Goal: Task Accomplishment & Management: Complete application form

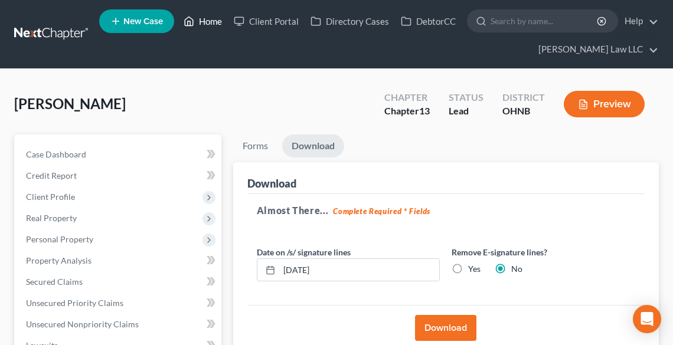
click at [215, 17] on link "Home" at bounding box center [203, 21] width 50 height 21
click at [223, 17] on link "Home" at bounding box center [203, 21] width 50 height 21
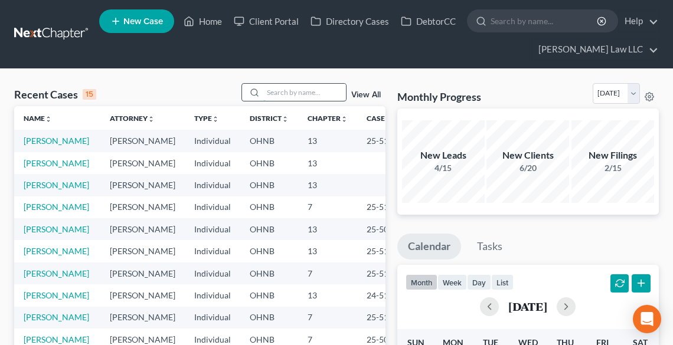
click at [316, 90] on input "search" at bounding box center [304, 92] width 83 height 17
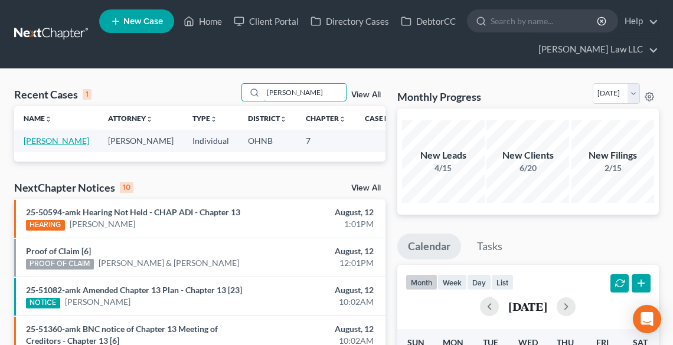
type input "[PERSON_NAME]"
click at [40, 140] on link "[PERSON_NAME]" at bounding box center [56, 141] width 65 height 10
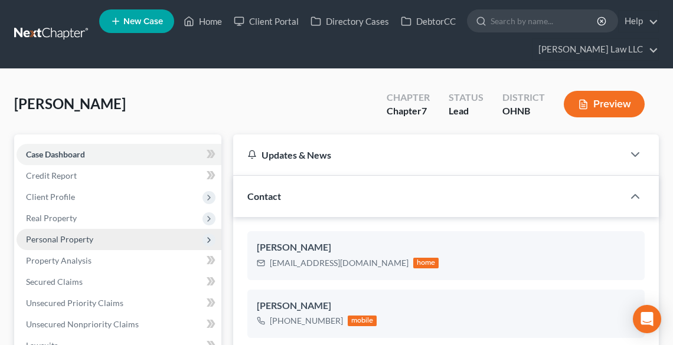
click at [33, 236] on span "Personal Property" at bounding box center [59, 239] width 67 height 10
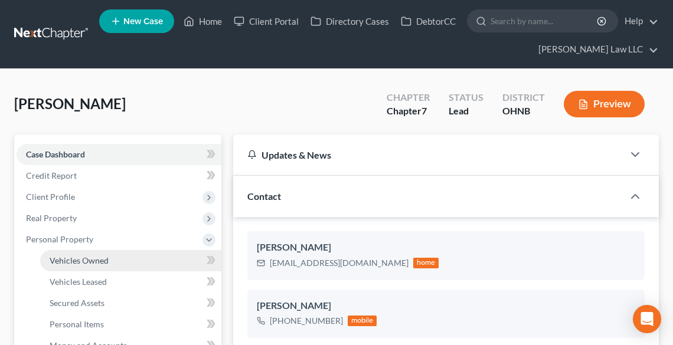
click at [73, 267] on link "Vehicles Owned" at bounding box center [130, 260] width 181 height 21
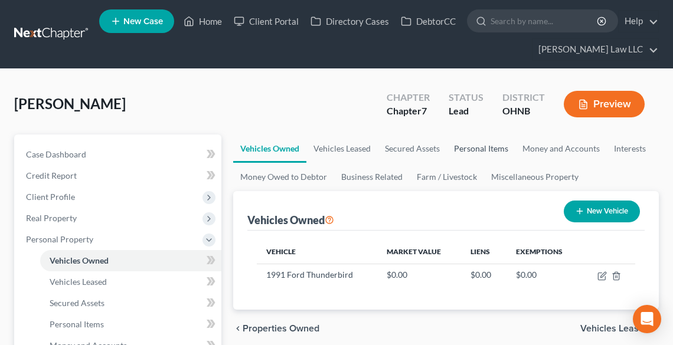
click at [467, 146] on link "Personal Items" at bounding box center [481, 149] width 68 height 28
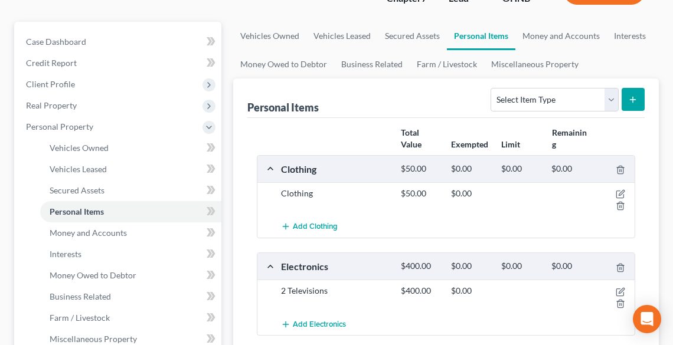
scroll to position [142, 0]
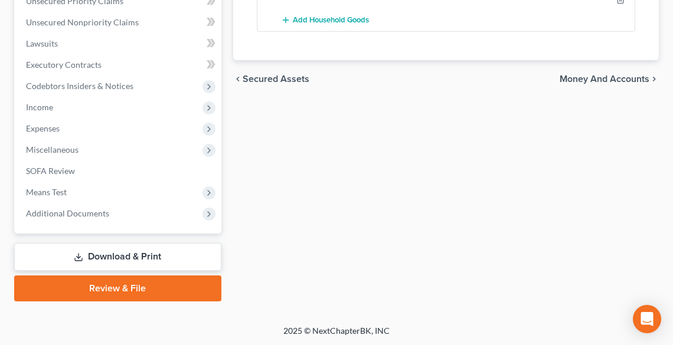
click at [101, 261] on link "Download & Print" at bounding box center [117, 257] width 207 height 28
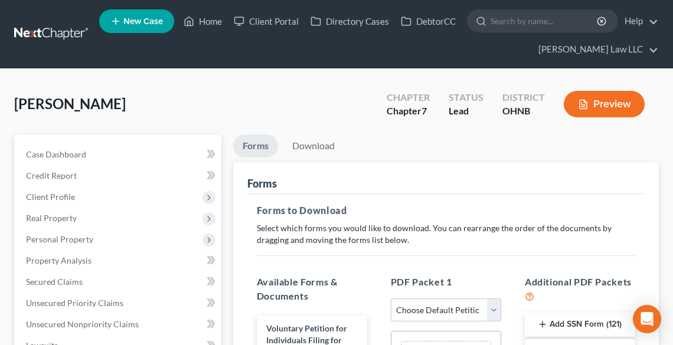
click at [430, 313] on select "Choose Default Petition PDF Packet Complete Bankruptcy Petition (all forms and …" at bounding box center [446, 311] width 110 height 24
click at [575, 153] on ul "Forms Download" at bounding box center [445, 149] width 425 height 28
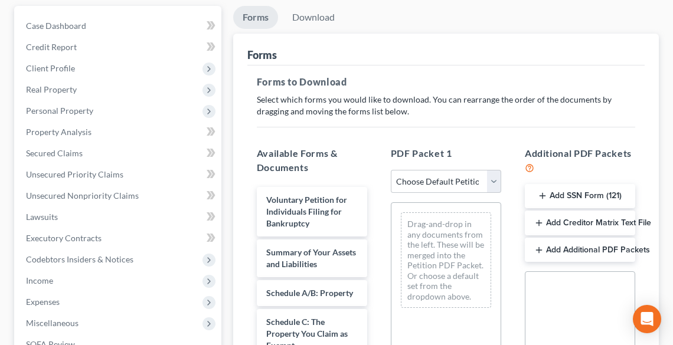
scroll to position [236, 0]
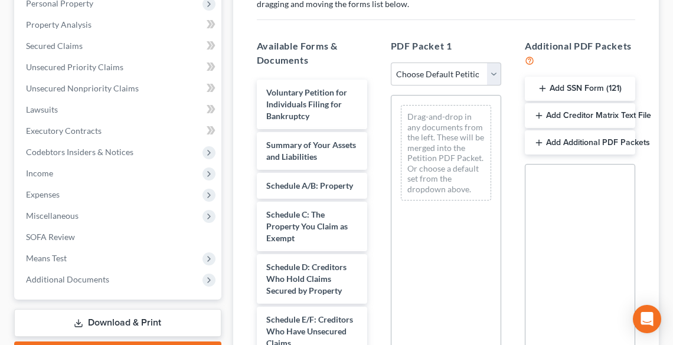
click at [567, 86] on button "Add SSN Form (121)" at bounding box center [580, 89] width 110 height 25
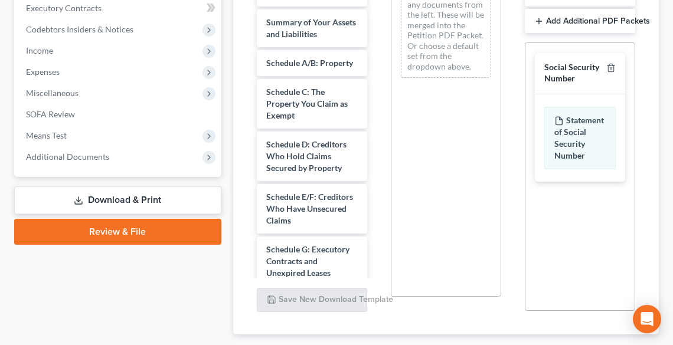
scroll to position [430, 0]
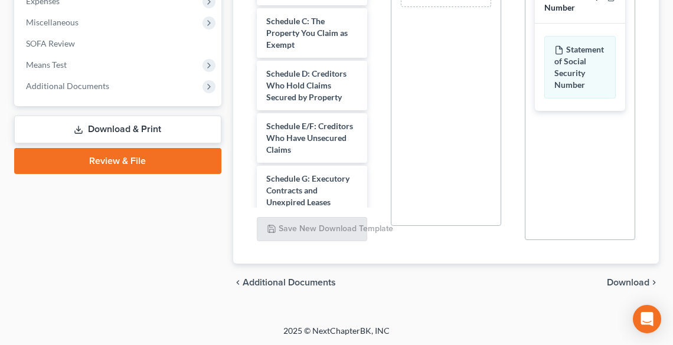
click at [633, 280] on span "Download" at bounding box center [628, 282] width 42 height 9
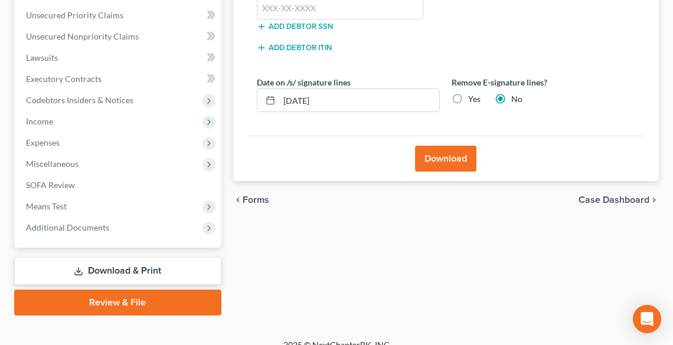
scroll to position [160, 0]
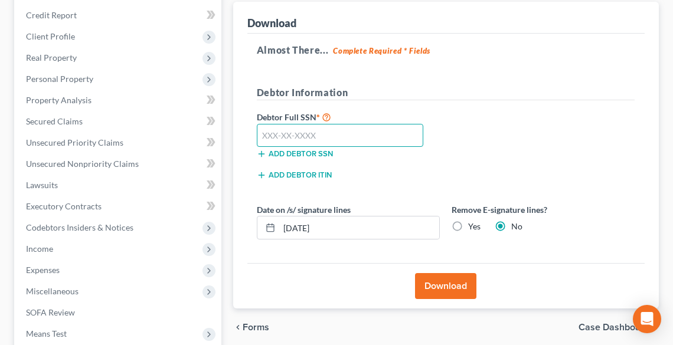
click at [323, 136] on input "text" at bounding box center [340, 136] width 167 height 24
type input "296-72-3541"
click at [468, 226] on label "Yes" at bounding box center [474, 227] width 12 height 12
click at [473, 226] on input "Yes" at bounding box center [477, 225] width 8 height 8
radio input "true"
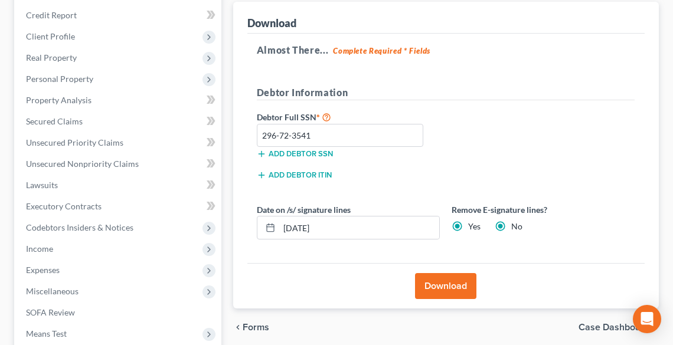
radio input "false"
click at [453, 281] on button "Download" at bounding box center [445, 286] width 61 height 26
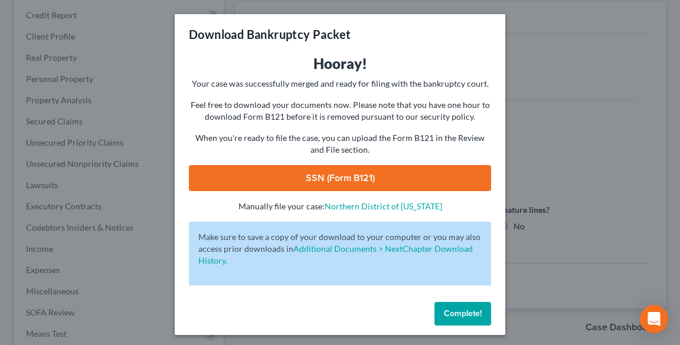
click at [385, 184] on link "SSN (Form B121)" at bounding box center [340, 178] width 302 height 26
click at [458, 310] on span "Complete!" at bounding box center [463, 314] width 38 height 10
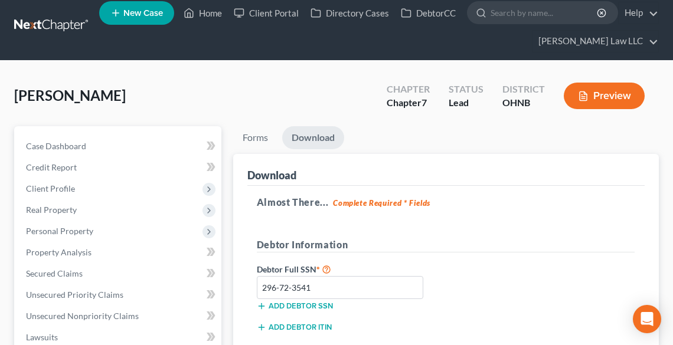
scroll to position [0, 0]
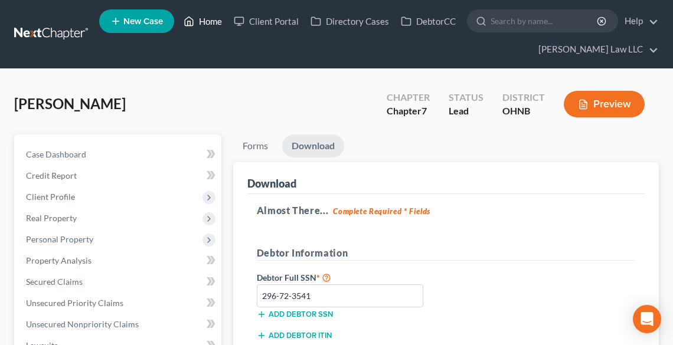
click at [201, 24] on link "Home" at bounding box center [203, 21] width 50 height 21
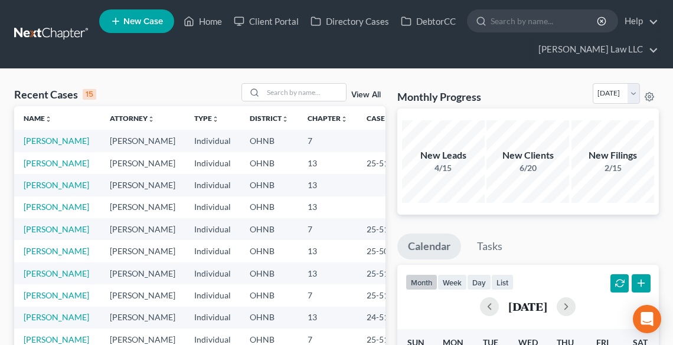
click at [58, 218] on td "[PERSON_NAME]" at bounding box center [57, 207] width 86 height 22
click at [55, 212] on link "[PERSON_NAME]" at bounding box center [56, 207] width 65 height 10
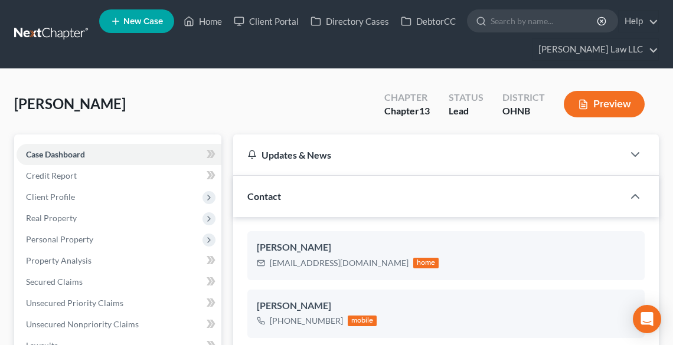
scroll to position [330, 0]
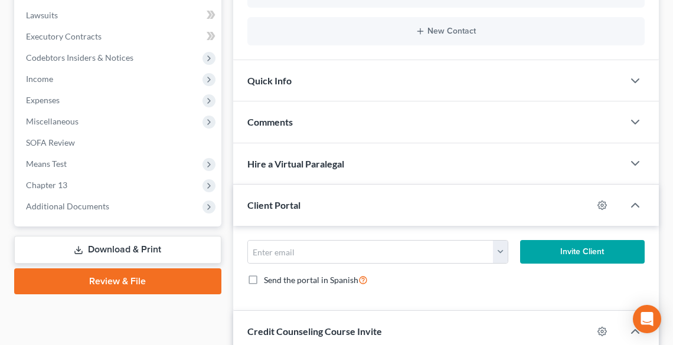
click at [89, 242] on link "Download & Print" at bounding box center [117, 250] width 207 height 28
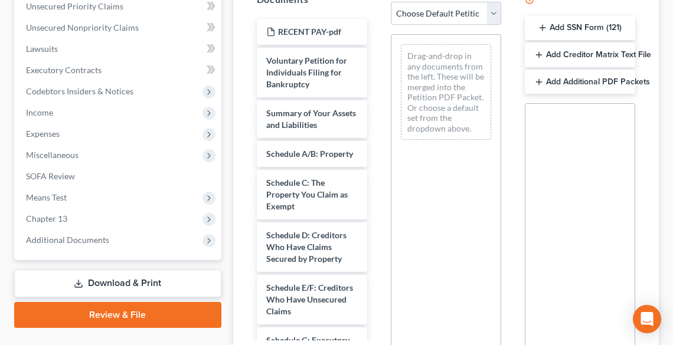
scroll to position [236, 0]
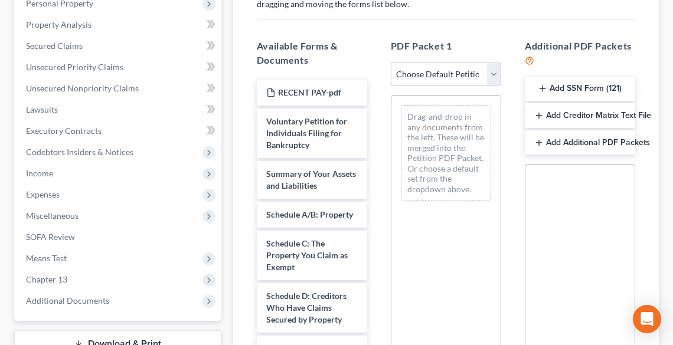
click at [590, 99] on button "Add SSN Form (121)" at bounding box center [580, 89] width 110 height 25
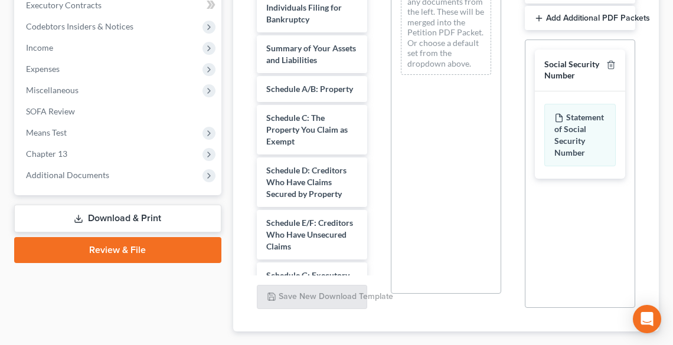
scroll to position [430, 0]
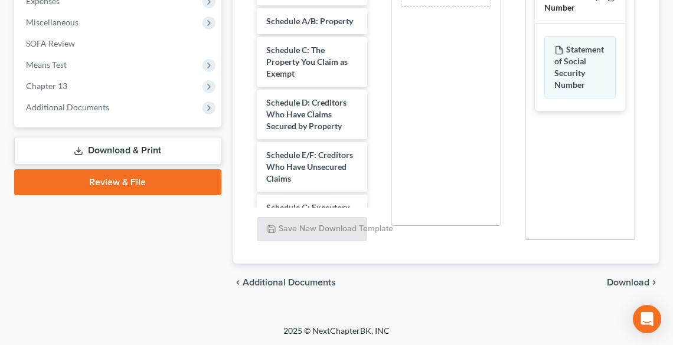
click at [614, 278] on span "Download" at bounding box center [628, 282] width 42 height 9
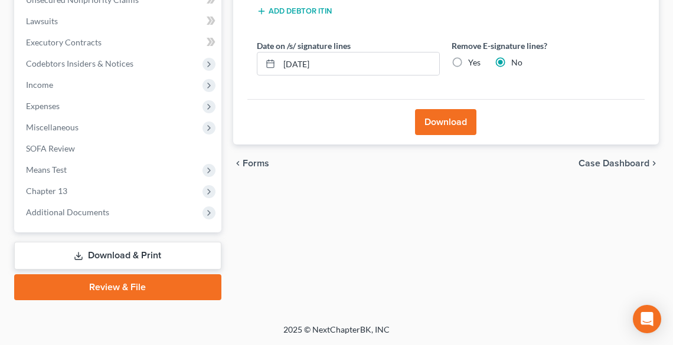
scroll to position [323, 0]
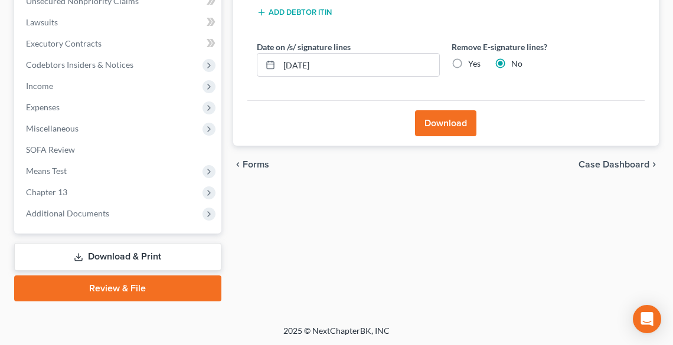
click at [468, 67] on label "Yes" at bounding box center [474, 64] width 12 height 12
click at [473, 65] on input "Yes" at bounding box center [477, 62] width 8 height 8
radio input "true"
radio input "false"
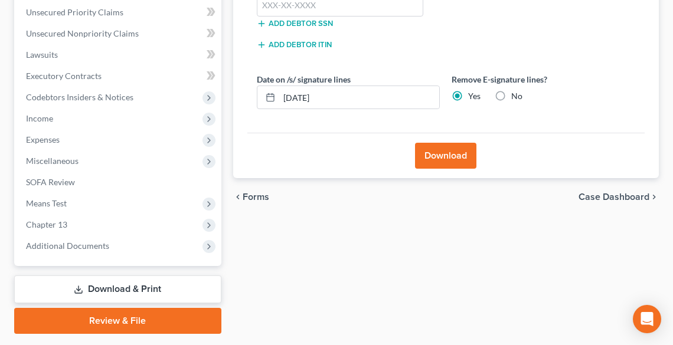
scroll to position [229, 0]
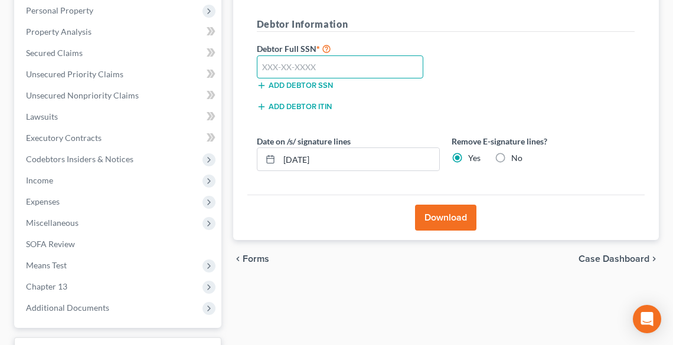
click at [290, 64] on input "text" at bounding box center [340, 67] width 167 height 24
type input "296-72-3541"
click at [456, 222] on button "Download" at bounding box center [445, 218] width 61 height 26
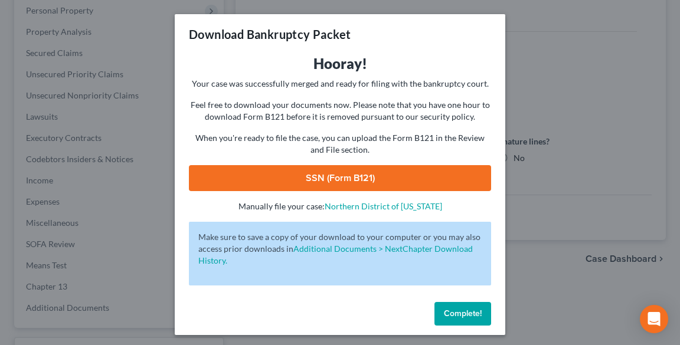
click at [404, 175] on link "SSN (Form B121)" at bounding box center [340, 178] width 302 height 26
click at [462, 313] on span "Complete!" at bounding box center [463, 314] width 38 height 10
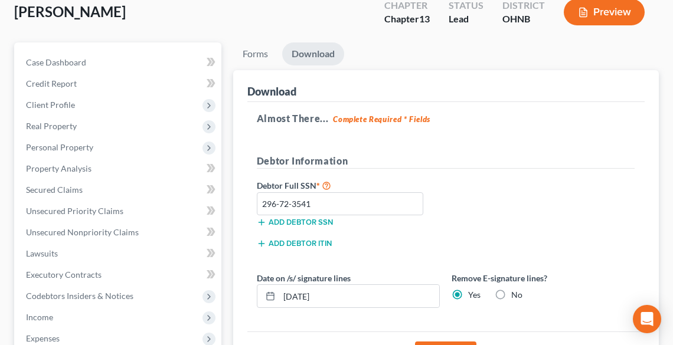
scroll to position [87, 0]
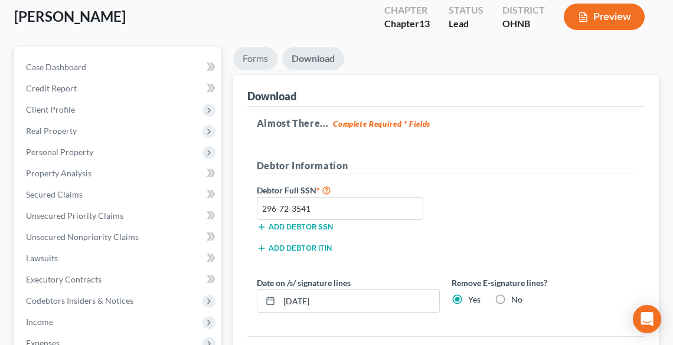
click at [254, 57] on link "Forms" at bounding box center [255, 58] width 44 height 23
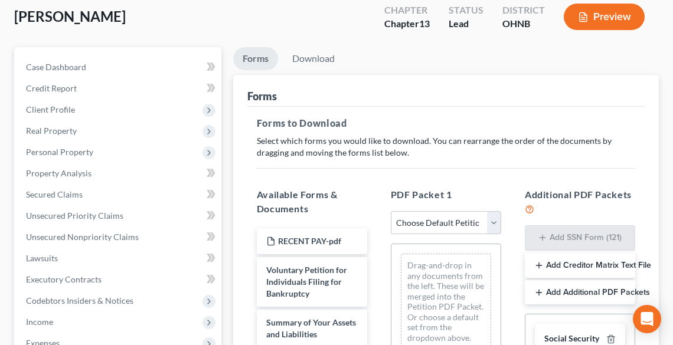
click at [451, 227] on select "Choose Default Petition PDF Packet Complete Bankruptcy Petition (all forms and …" at bounding box center [446, 223] width 110 height 24
select select "0"
click at [391, 211] on select "Choose Default Petition PDF Packet Complete Bankruptcy Petition (all forms and …" at bounding box center [446, 223] width 110 height 24
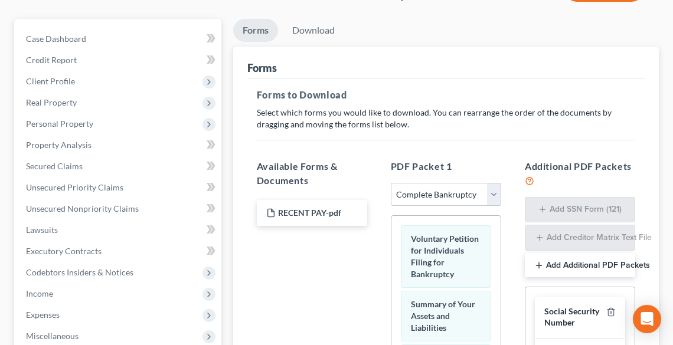
scroll to position [418, 0]
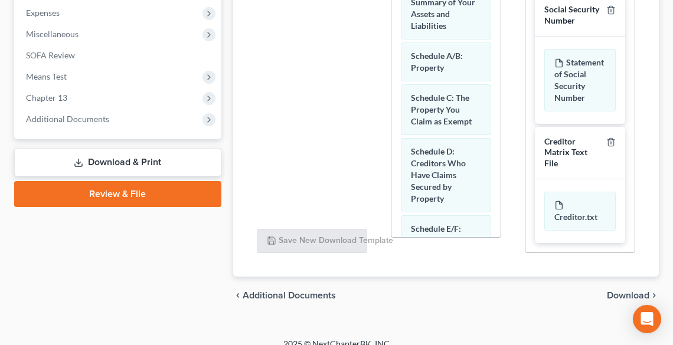
click at [626, 298] on span "Download" at bounding box center [628, 295] width 42 height 9
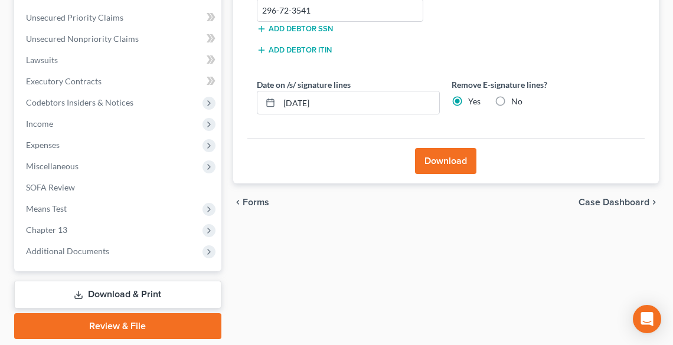
scroll to position [182, 0]
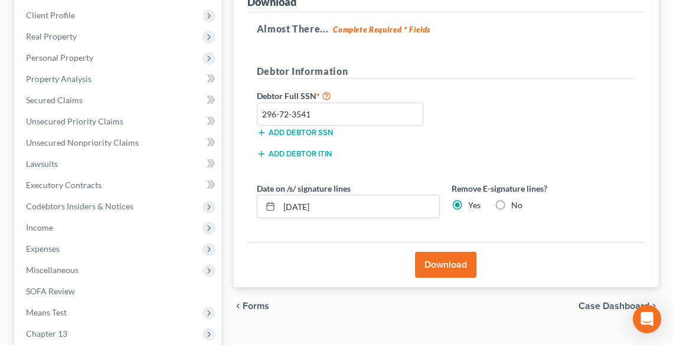
click at [511, 207] on label "No" at bounding box center [516, 205] width 11 height 12
click at [516, 207] on input "No" at bounding box center [520, 203] width 8 height 8
radio input "true"
radio input "false"
click at [460, 259] on button "Download" at bounding box center [445, 265] width 61 height 26
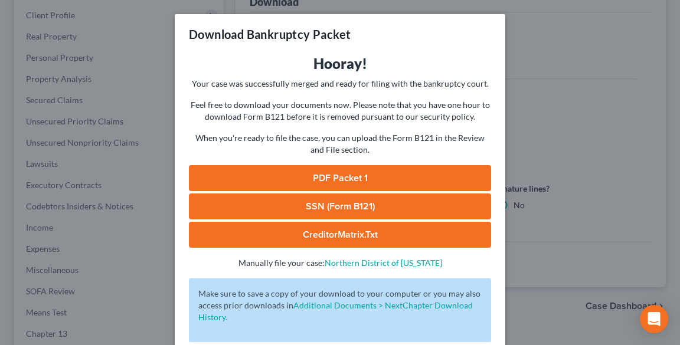
click at [358, 180] on link "PDF Packet 1" at bounding box center [340, 178] width 302 height 26
click at [135, 71] on div "Download Bankruptcy Packet Hooray! Your case was successfully merged and ready …" at bounding box center [340, 172] width 680 height 345
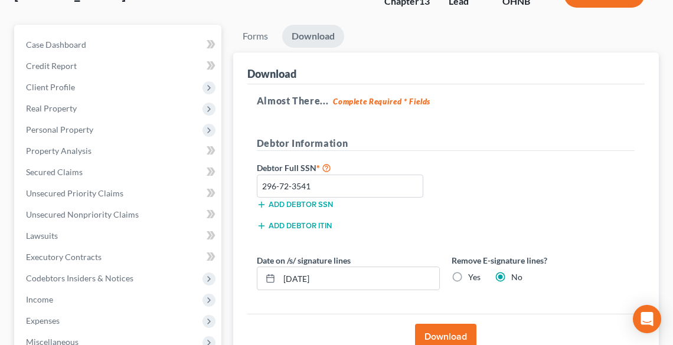
scroll to position [0, 0]
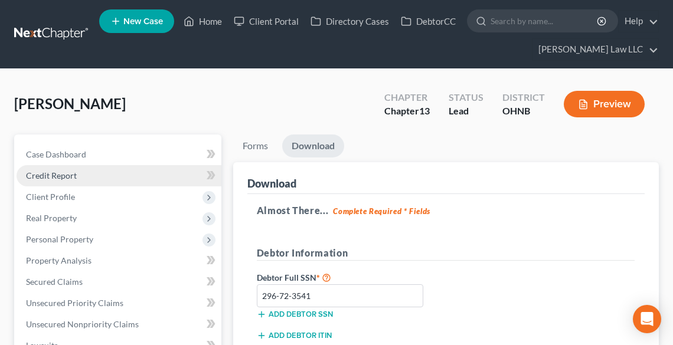
click at [64, 171] on span "Credit Report" at bounding box center [51, 176] width 51 height 10
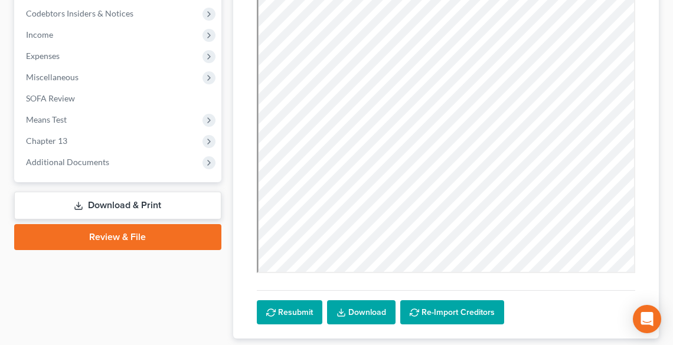
scroll to position [378, 0]
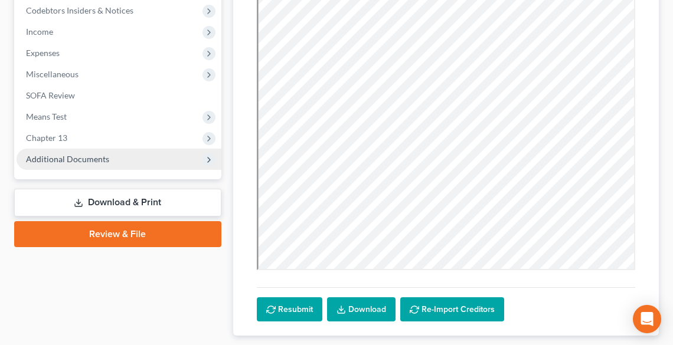
click at [58, 155] on span "Additional Documents" at bounding box center [67, 159] width 83 height 10
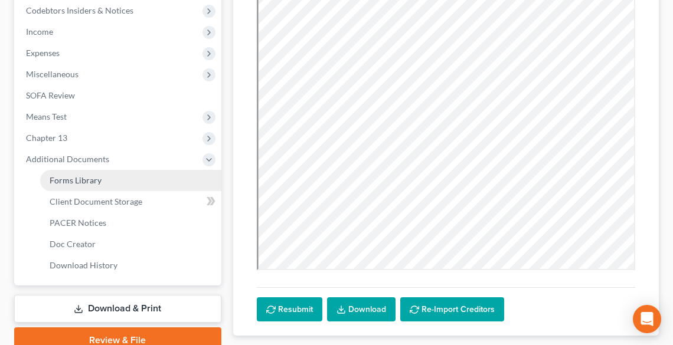
click at [80, 179] on span "Forms Library" at bounding box center [76, 180] width 52 height 10
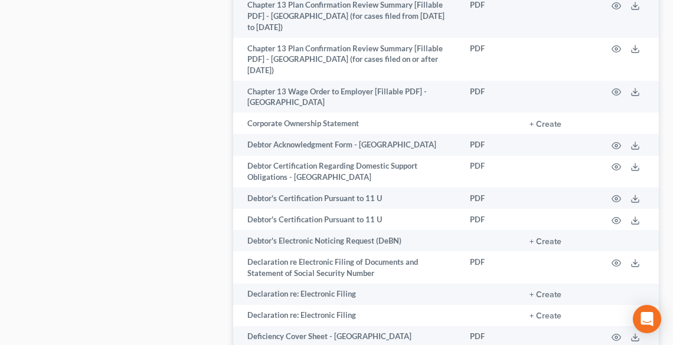
scroll to position [850, 0]
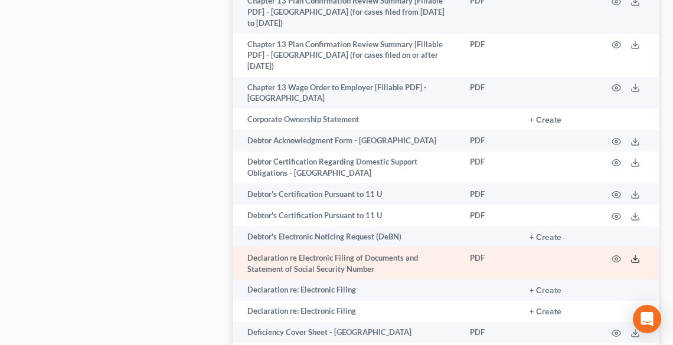
click at [630, 254] on icon at bounding box center [634, 258] width 9 height 9
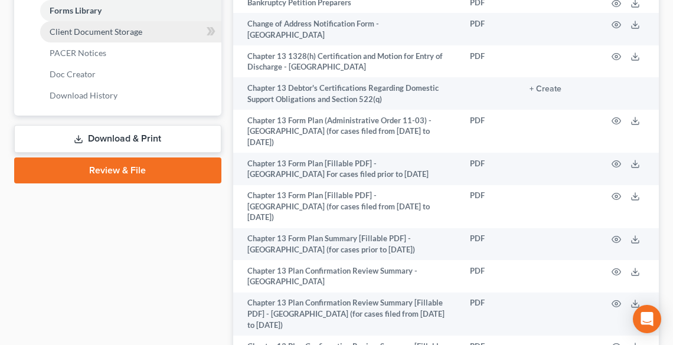
scroll to position [425, 0]
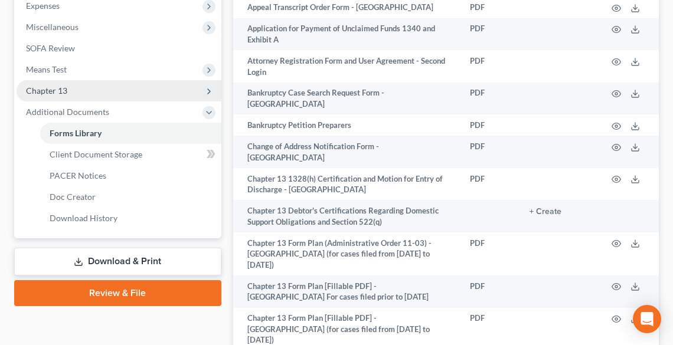
click at [52, 91] on span "Chapter 13" at bounding box center [46, 91] width 41 height 10
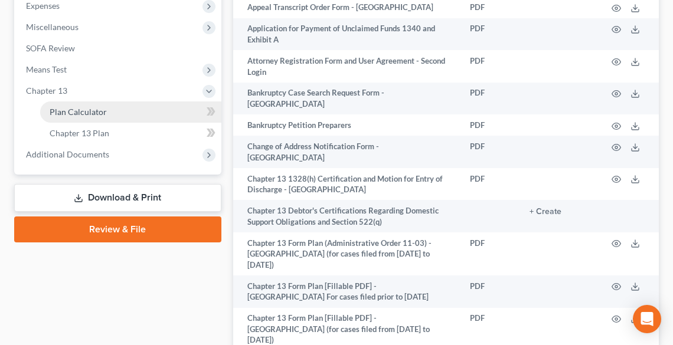
click at [68, 113] on span "Plan Calculator" at bounding box center [78, 112] width 57 height 10
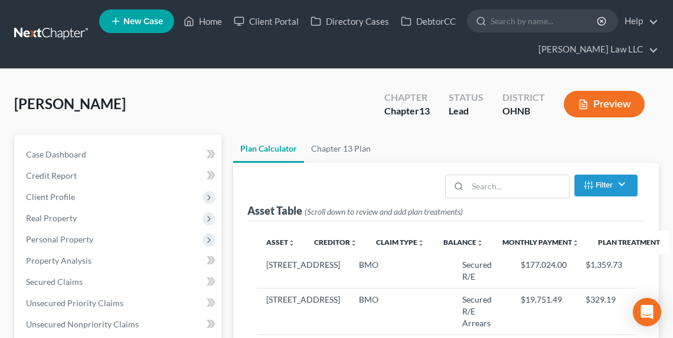
scroll to position [283, 0]
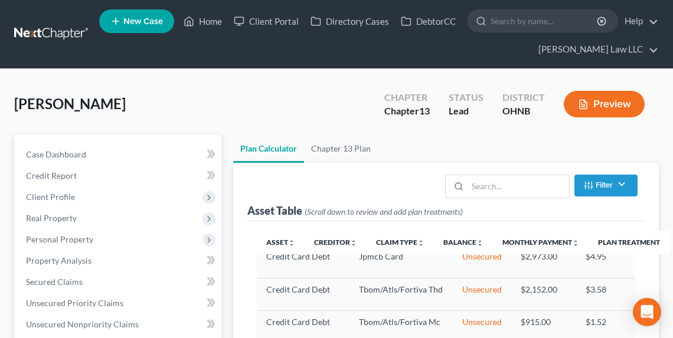
select select "59"
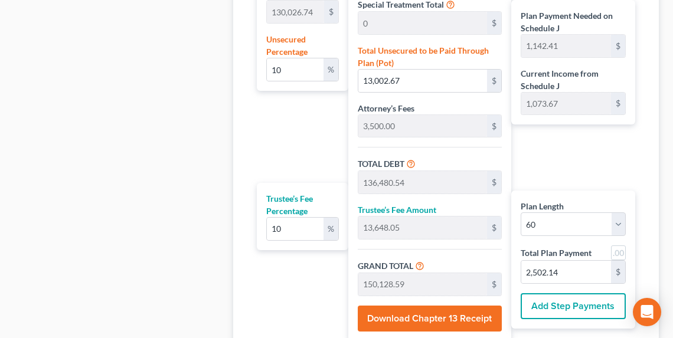
scroll to position [927, 0]
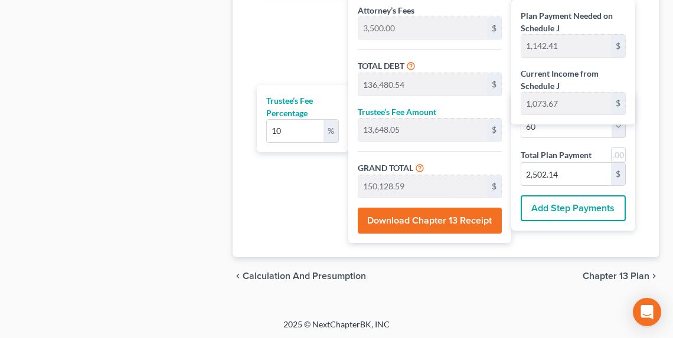
click at [389, 226] on button "Download Chapter 13 Receipt" at bounding box center [430, 221] width 144 height 26
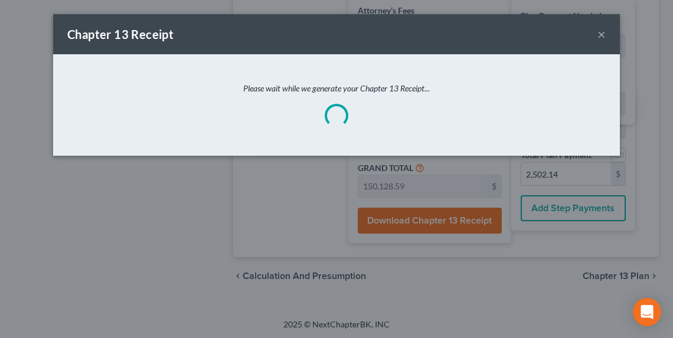
scroll to position [920, 0]
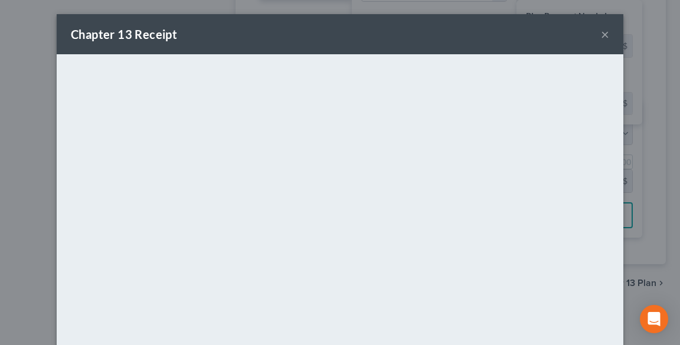
click at [602, 32] on button "×" at bounding box center [605, 34] width 8 height 14
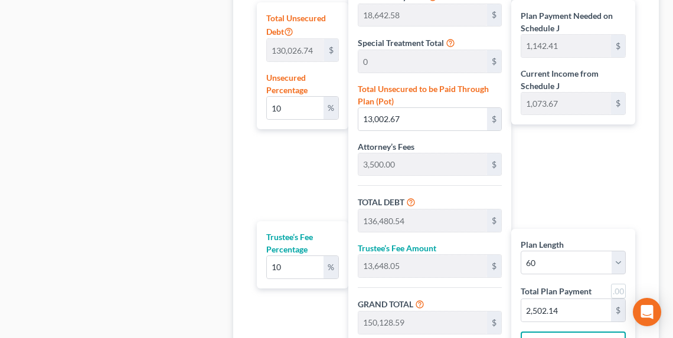
scroll to position [778, 0]
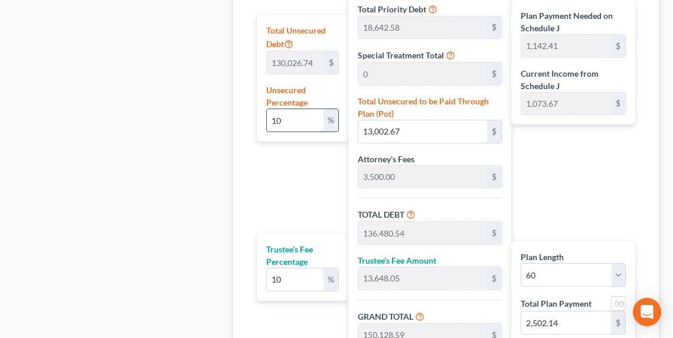
click at [300, 119] on input "10" at bounding box center [295, 120] width 57 height 22
type input "1"
type input "1,300.26"
type input "124,778.13"
type input "12,477.81"
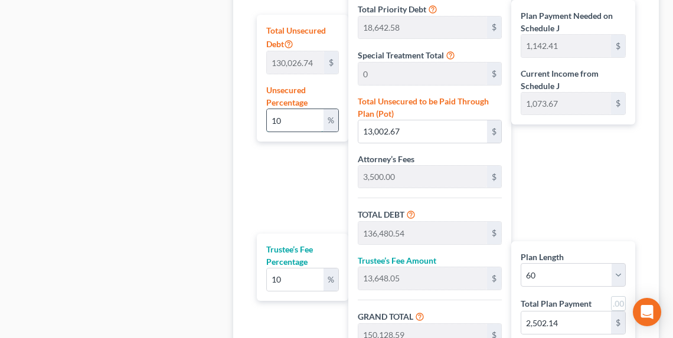
type input "137,255.95"
type input "927.86"
type input "2,287.59"
type input "123,477.87"
type input "12,347.78"
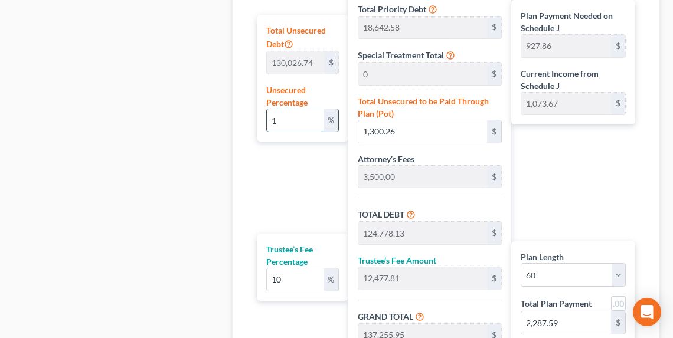
type input "135,825.65"
type input "904.03"
type input "2,263.76"
type input "1"
type input "1,300.26"
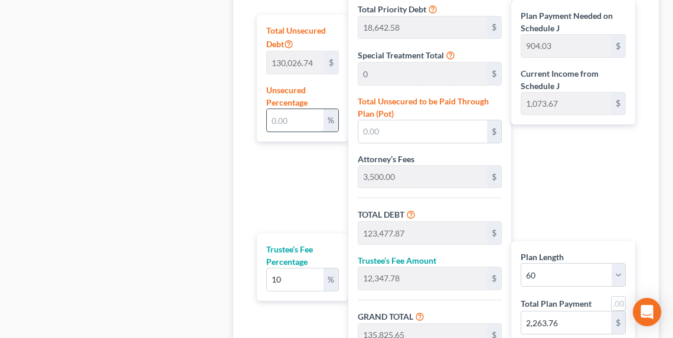
type input "124,778.13"
type input "12,477.81"
type input "137,255.95"
type input "927.86"
type input "2,287.59"
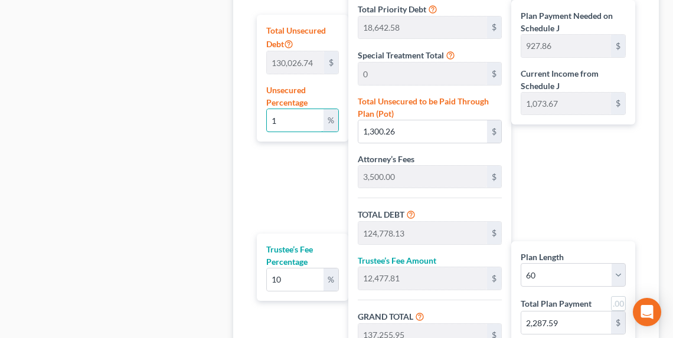
type input "123,477.87"
type input "12,347.78"
type input "135,825.65"
type input "904.03"
type input "2,263.76"
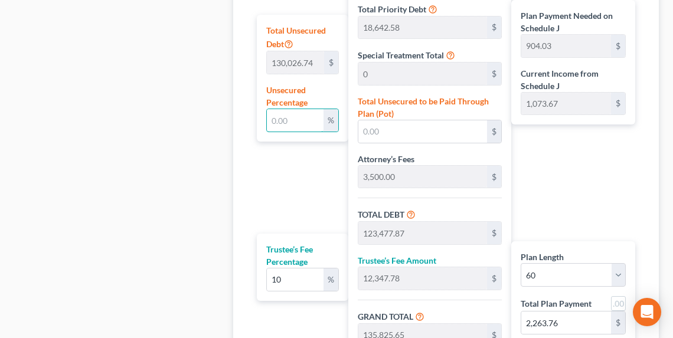
type input "1"
type input "1,300.26"
type input "124,778.13"
type input "12,477.81"
type input "137,255.95"
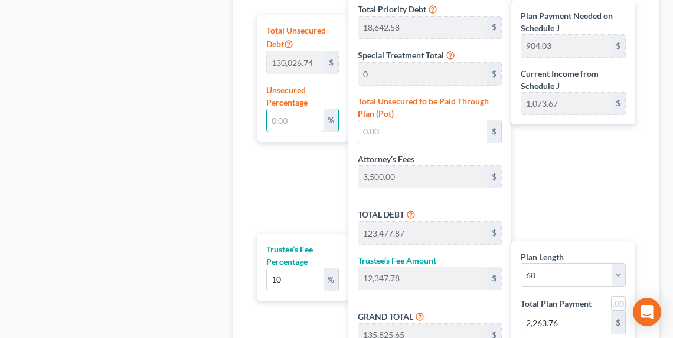
type input "927.86"
type input "2,287.59"
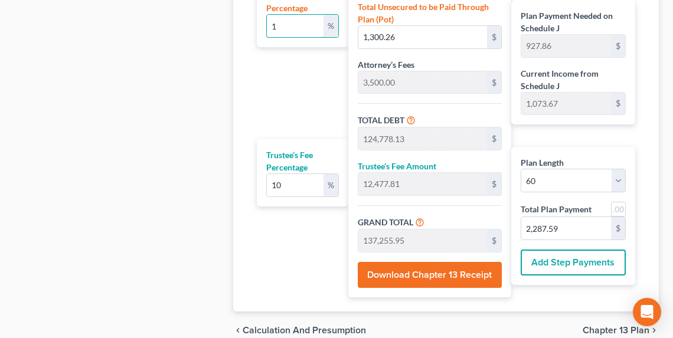
type input "1"
click at [430, 270] on button "Download Chapter 13 Receipt" at bounding box center [430, 275] width 144 height 26
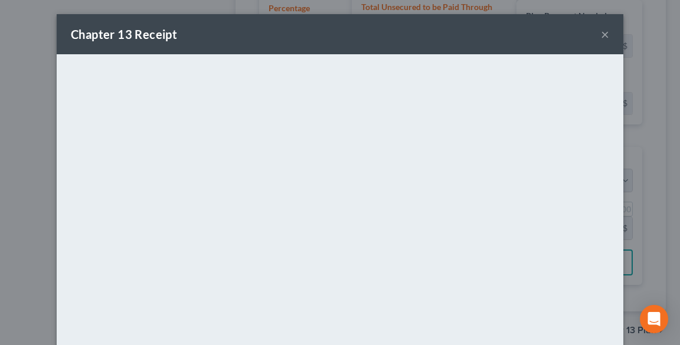
click at [604, 35] on button "×" at bounding box center [605, 34] width 8 height 14
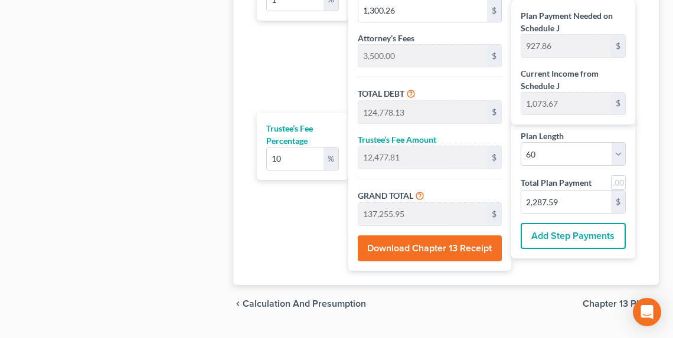
scroll to position [927, 0]
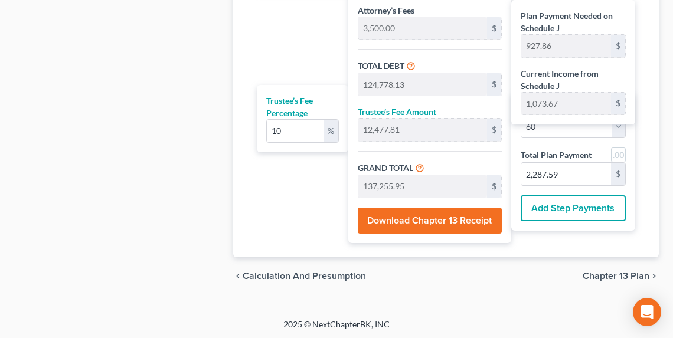
click at [599, 276] on span "Chapter 13 Plan" at bounding box center [615, 275] width 67 height 9
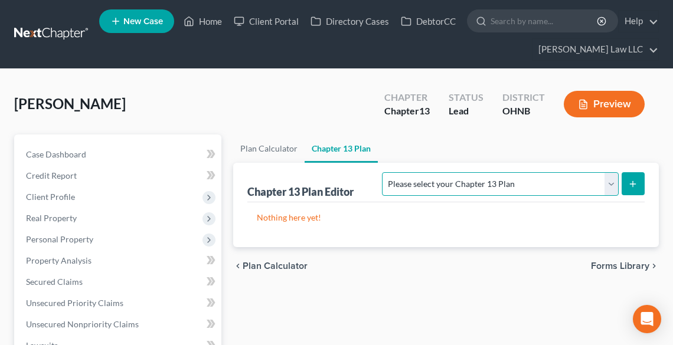
click at [571, 184] on select "Please select your Chapter 13 Plan National Form Plan - Official Form 113 North…" at bounding box center [500, 184] width 236 height 24
select select "0"
click at [451, 172] on select "Please select your Chapter 13 Plan National Form Plan - Official Form 113 North…" at bounding box center [500, 184] width 236 height 24
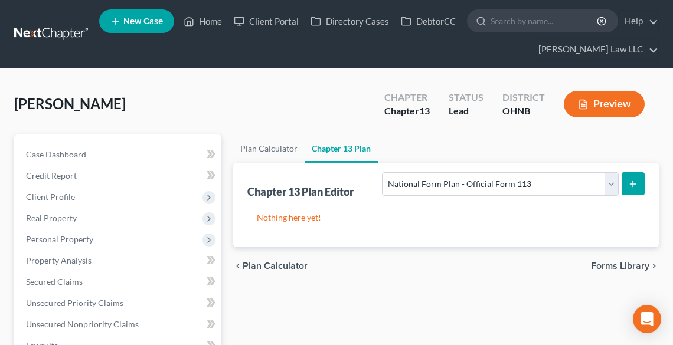
click at [632, 184] on icon "submit" at bounding box center [632, 183] width 9 height 9
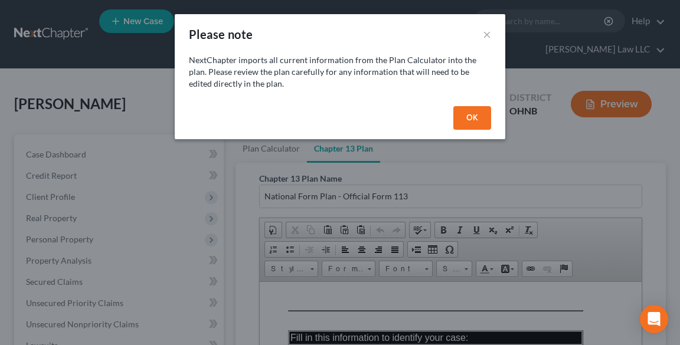
click at [477, 114] on button "OK" at bounding box center [472, 118] width 38 height 24
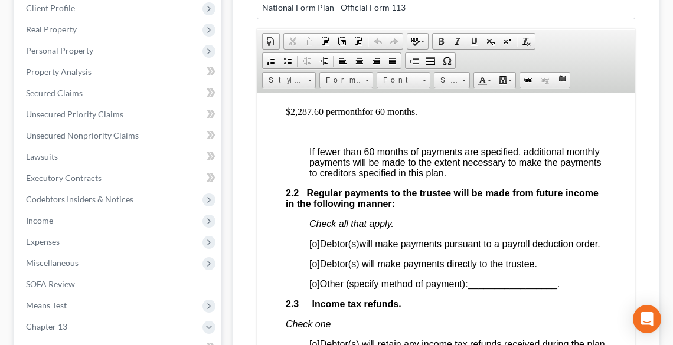
scroll to position [897, 0]
click at [315, 268] on span "[o]" at bounding box center [314, 263] width 11 height 10
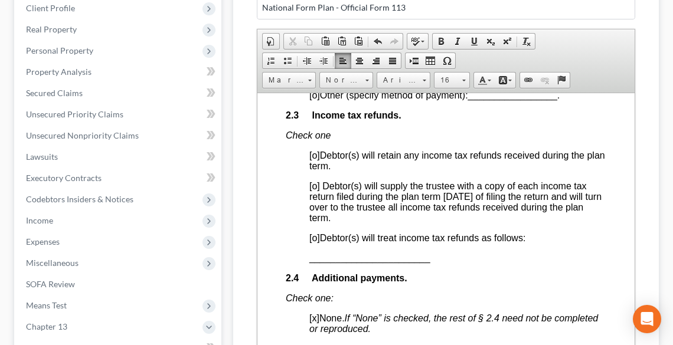
scroll to position [1086, 0]
click at [315, 242] on span "[o]" at bounding box center [314, 237] width 11 height 10
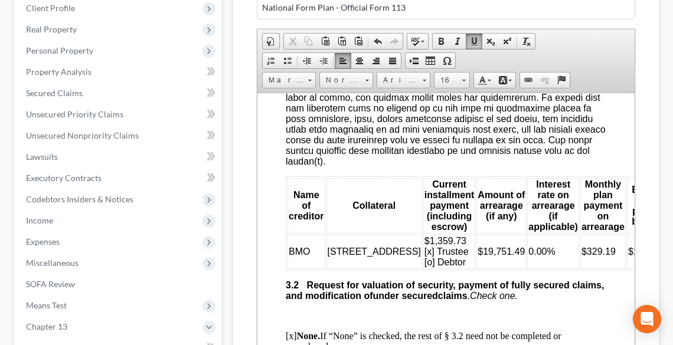
scroll to position [1699, 0]
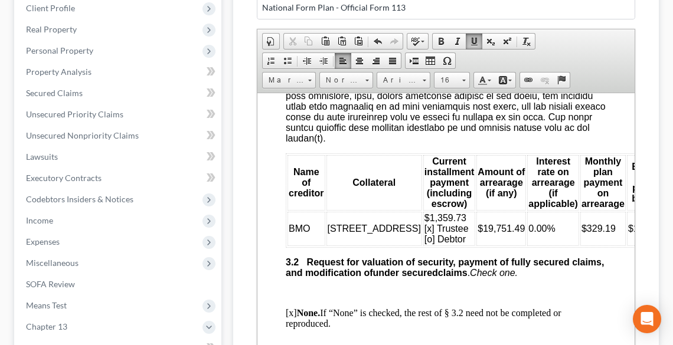
click at [296, 245] on td "BMO" at bounding box center [306, 228] width 38 height 34
click at [310, 245] on td "BMO" at bounding box center [306, 228] width 38 height 34
click at [314, 245] on td "BMO" at bounding box center [306, 228] width 38 height 34
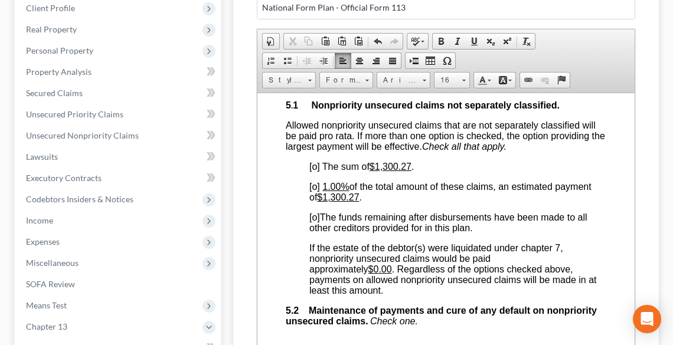
scroll to position [2974, 0]
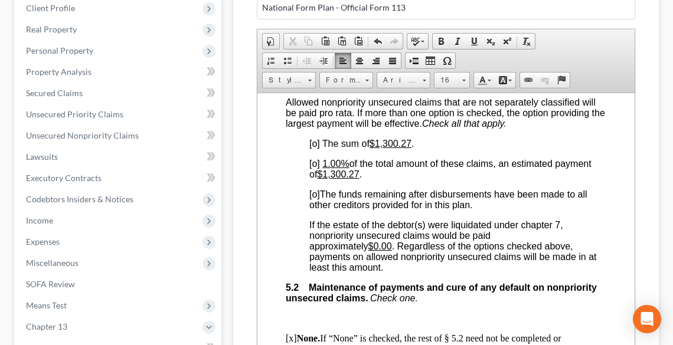
click at [316, 199] on span "[o]" at bounding box center [314, 194] width 11 height 10
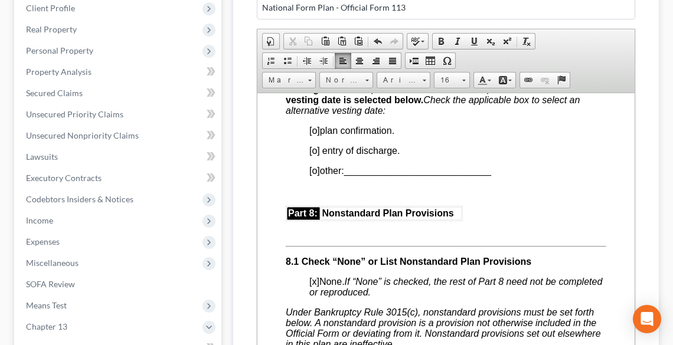
scroll to position [3635, 0]
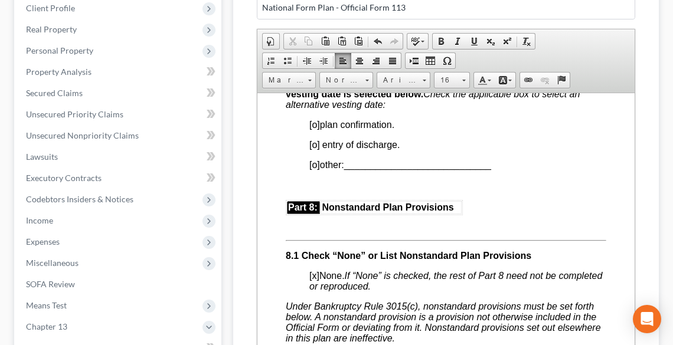
click at [314, 129] on span "[o]" at bounding box center [314, 124] width 11 height 10
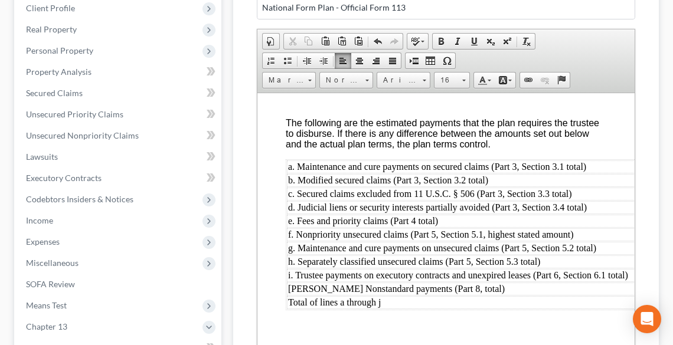
scroll to position [366, 0]
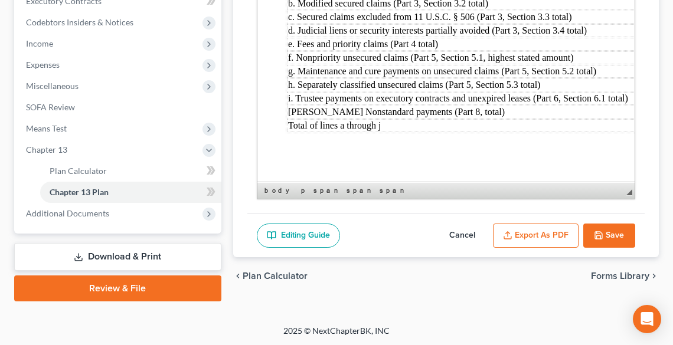
click at [558, 230] on button "Export as PDF" at bounding box center [536, 236] width 86 height 25
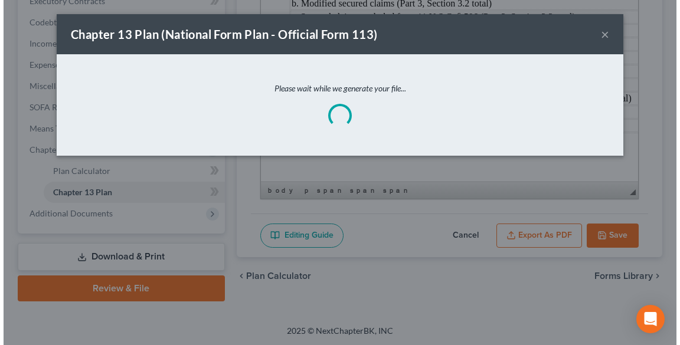
scroll to position [4470, 0]
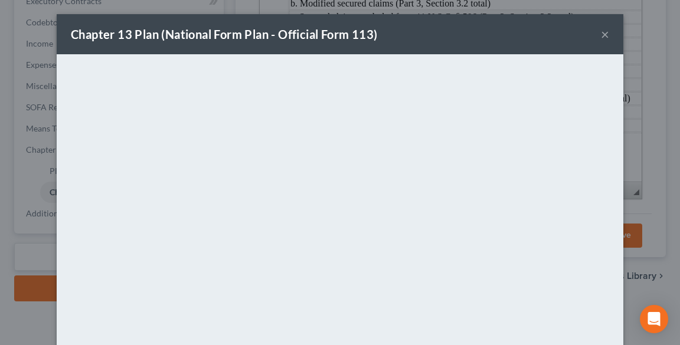
click at [604, 34] on button "×" at bounding box center [605, 34] width 8 height 14
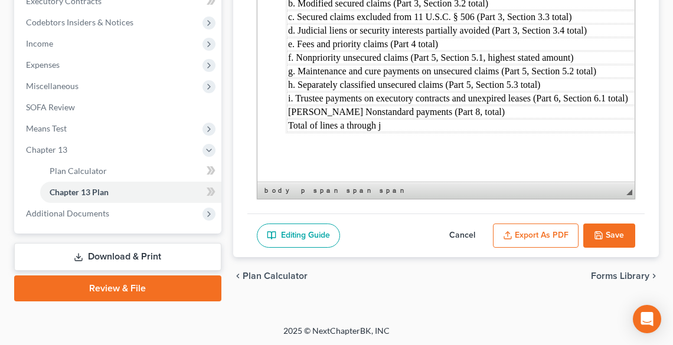
scroll to position [4492, 0]
click at [605, 234] on button "Save" at bounding box center [609, 236] width 52 height 25
select select "0"
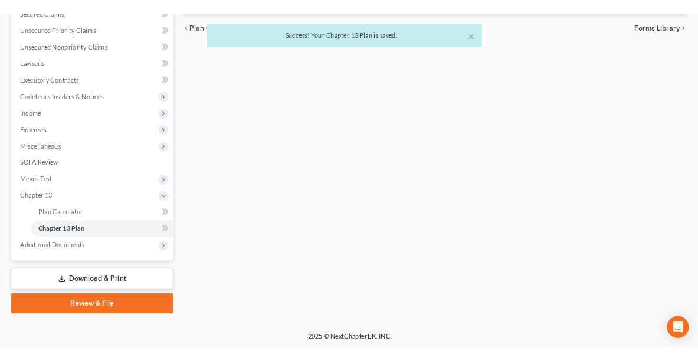
scroll to position [260, 0]
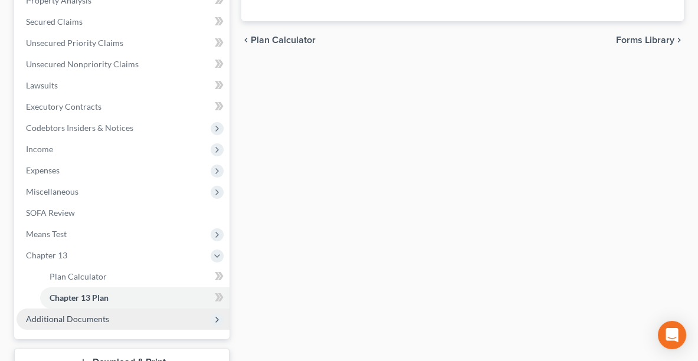
click at [116, 317] on span "Additional Documents" at bounding box center [123, 319] width 213 height 21
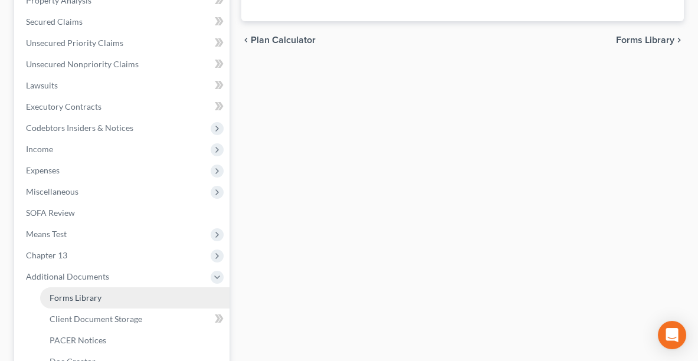
click at [86, 299] on span "Forms Library" at bounding box center [76, 298] width 52 height 10
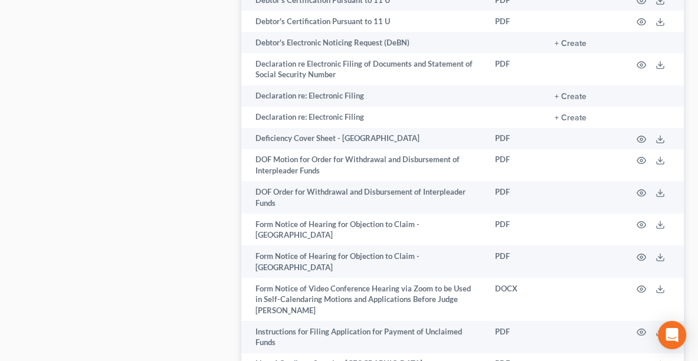
scroll to position [954, 0]
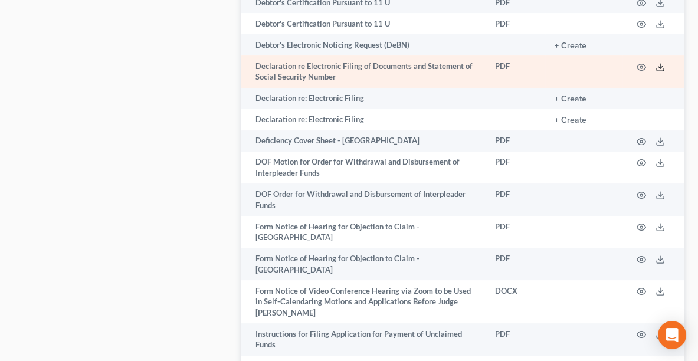
click at [660, 63] on icon at bounding box center [660, 67] width 9 height 9
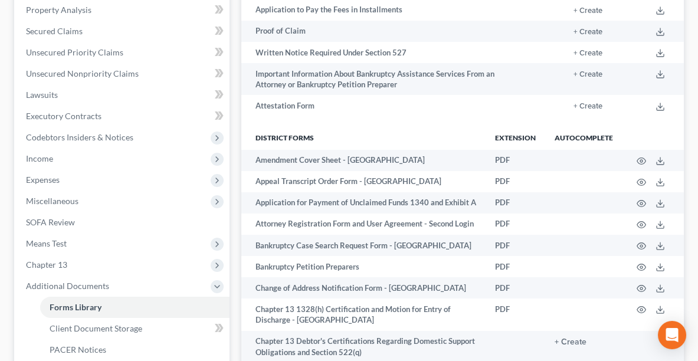
scroll to position [263, 0]
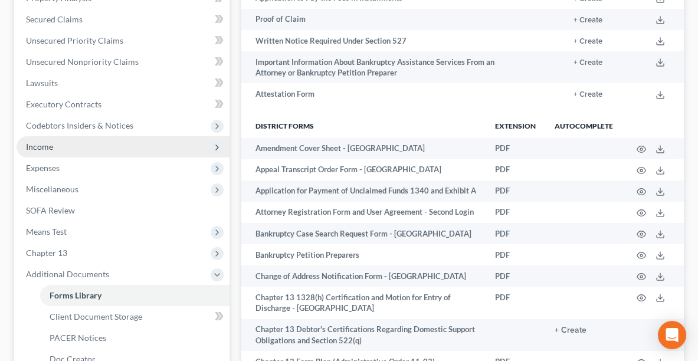
click at [44, 144] on span "Income" at bounding box center [39, 147] width 27 height 10
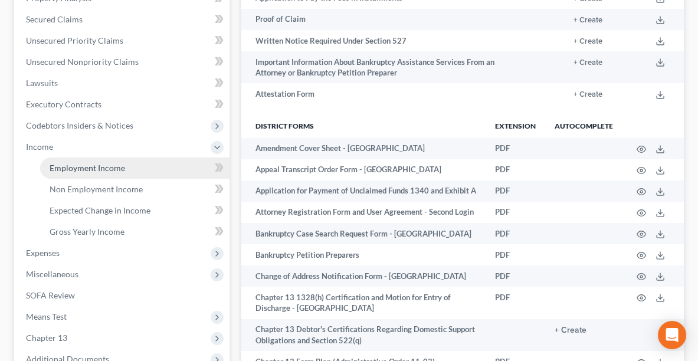
click at [75, 163] on span "Employment Income" at bounding box center [88, 168] width 76 height 10
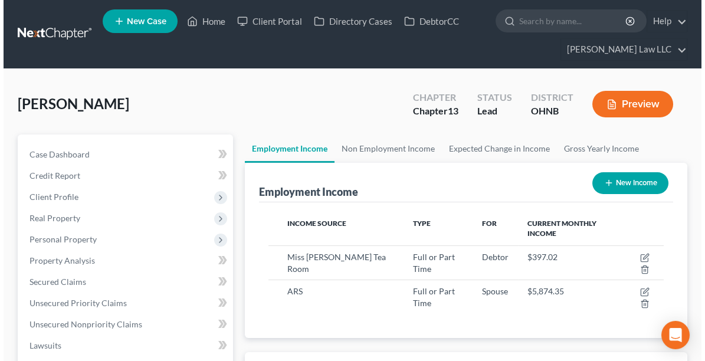
scroll to position [197, 418]
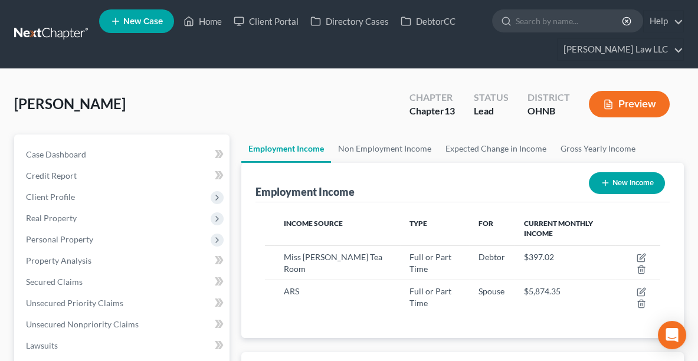
click at [631, 100] on button "Preview" at bounding box center [629, 104] width 81 height 27
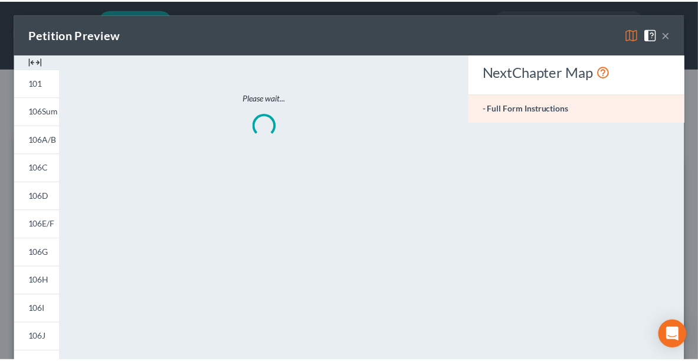
scroll to position [199, 423]
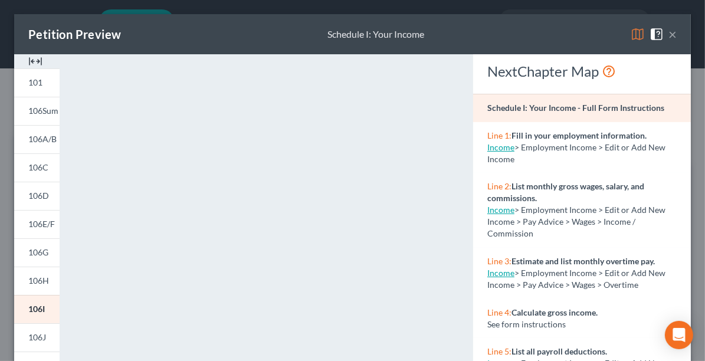
click at [669, 32] on button "×" at bounding box center [673, 34] width 8 height 14
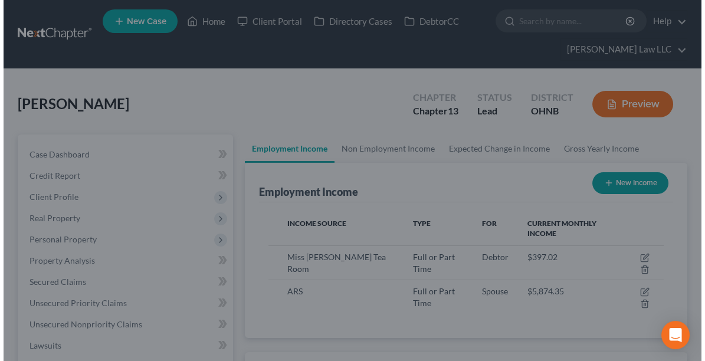
scroll to position [589835, 589614]
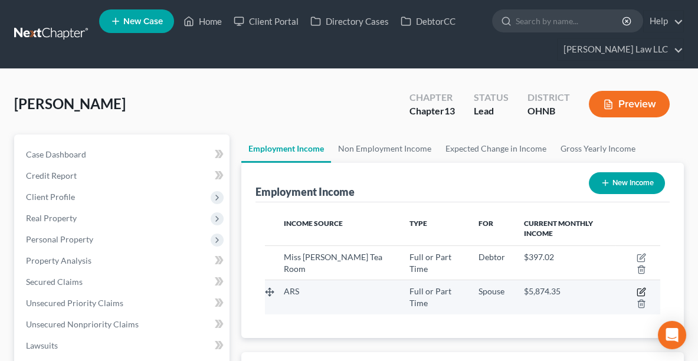
click at [637, 287] on icon "button" at bounding box center [641, 291] width 9 height 9
select select "0"
select select "44"
select select "3"
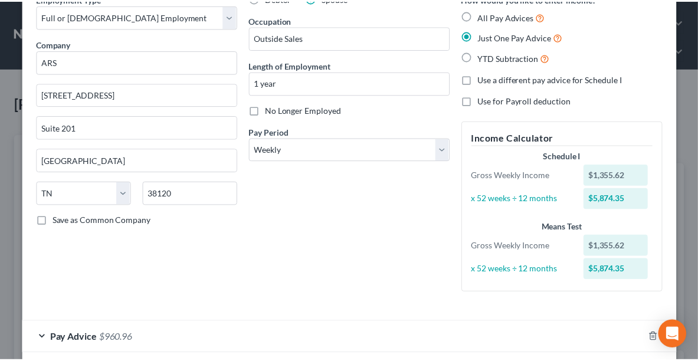
scroll to position [118, 0]
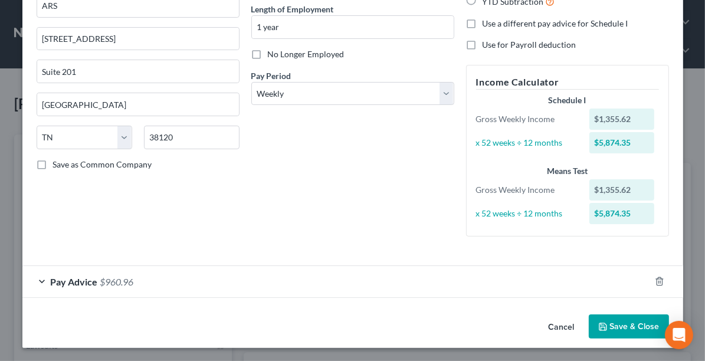
click at [626, 318] on button "Save & Close" at bounding box center [629, 326] width 80 height 25
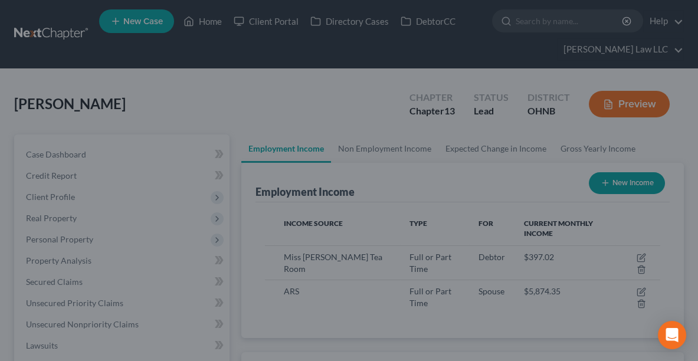
scroll to position [589835, 589614]
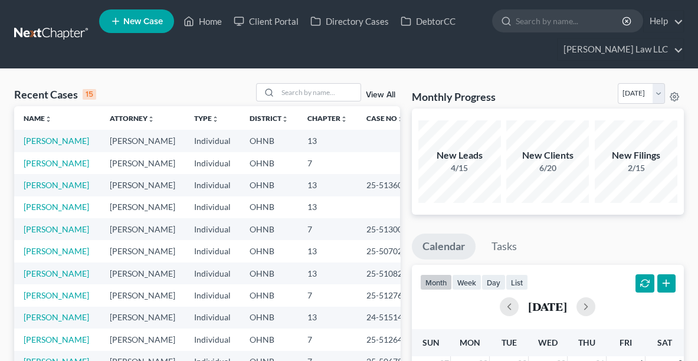
click at [37, 145] on td "[PERSON_NAME]" at bounding box center [57, 141] width 86 height 22
click at [37, 142] on link "[PERSON_NAME]" at bounding box center [56, 141] width 65 height 10
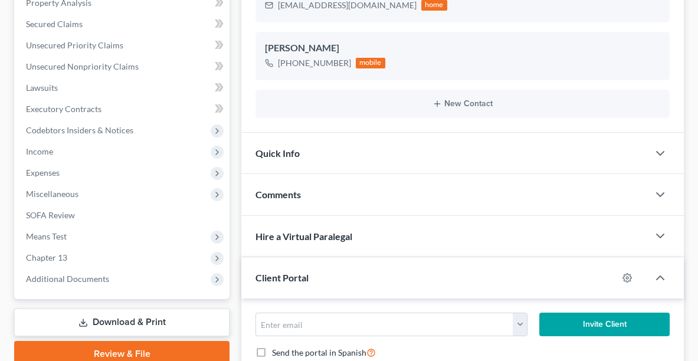
scroll to position [262, 0]
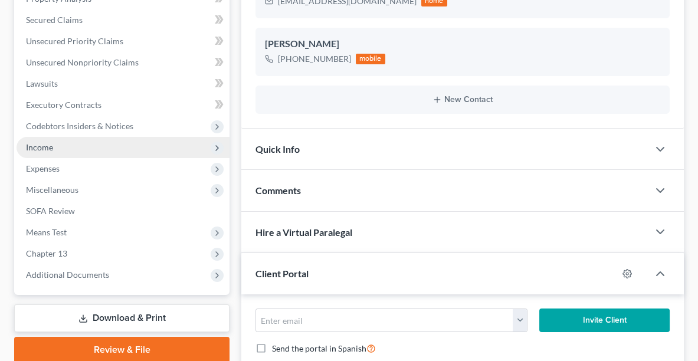
click at [60, 145] on span "Income" at bounding box center [123, 147] width 213 height 21
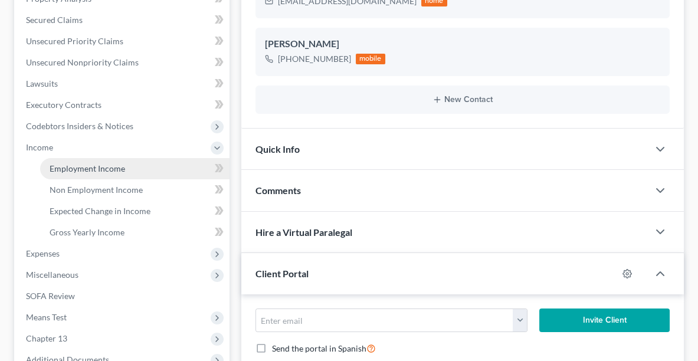
click at [85, 169] on span "Employment Income" at bounding box center [88, 168] width 76 height 10
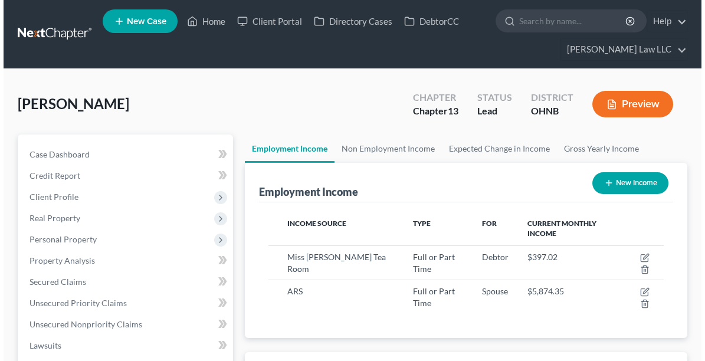
scroll to position [197, 418]
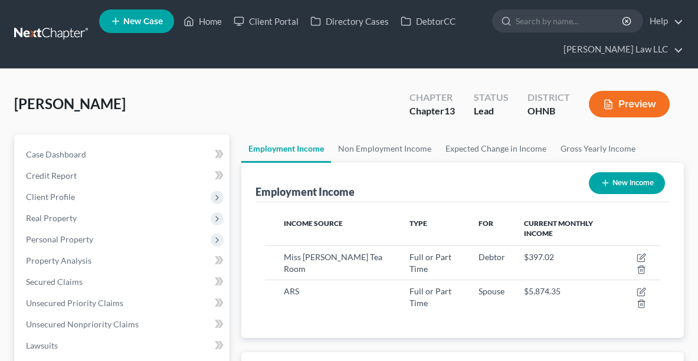
click at [630, 185] on button "New Income" at bounding box center [627, 183] width 76 height 22
select select "0"
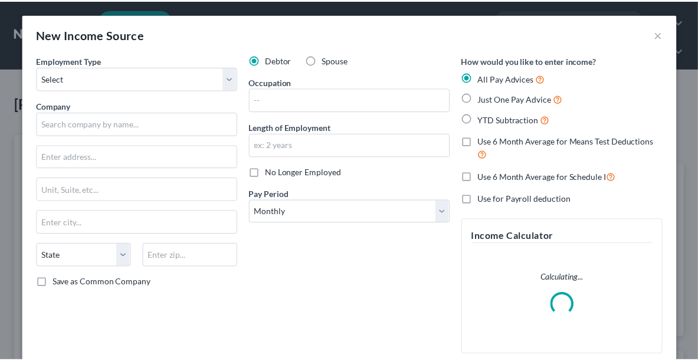
scroll to position [199, 423]
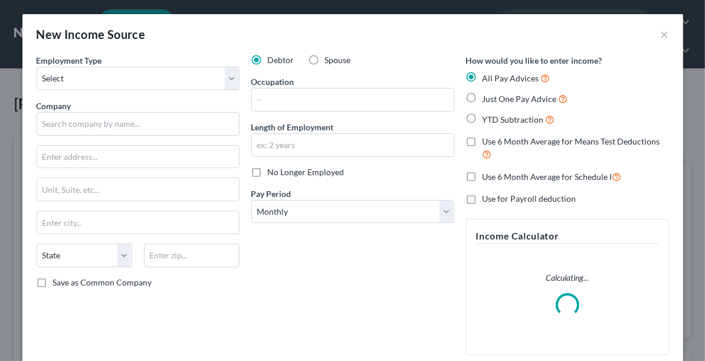
click at [490, 99] on span "Just One Pay Advice" at bounding box center [520, 99] width 74 height 10
click at [490, 99] on input "Just One Pay Advice" at bounding box center [491, 96] width 8 height 8
radio input "true"
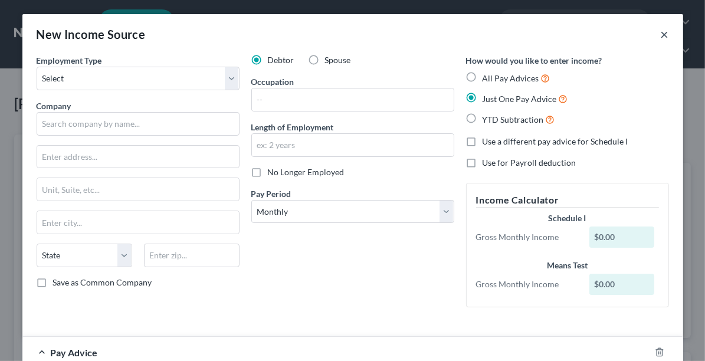
click at [663, 33] on button "×" at bounding box center [665, 34] width 8 height 14
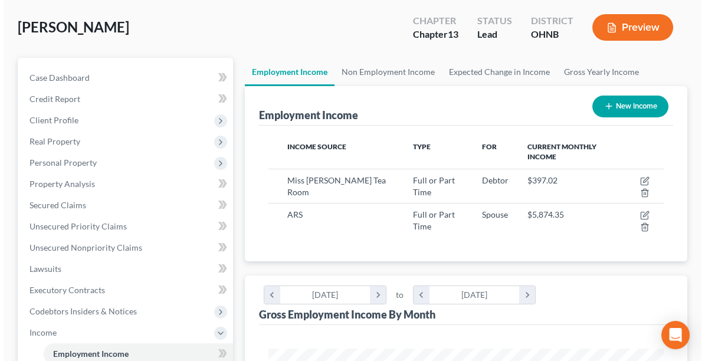
scroll to position [82, 0]
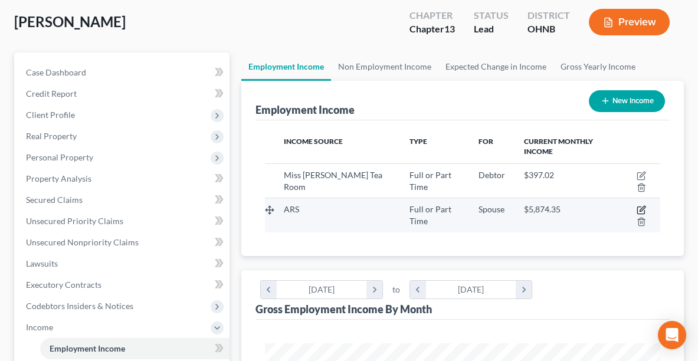
click at [640, 207] on icon "button" at bounding box center [642, 209] width 5 height 5
select select "0"
select select "44"
select select "3"
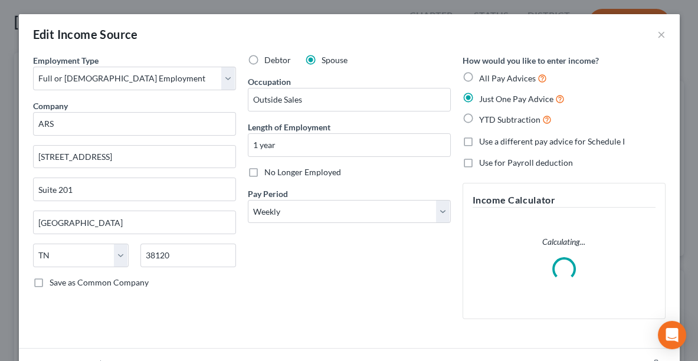
scroll to position [199, 423]
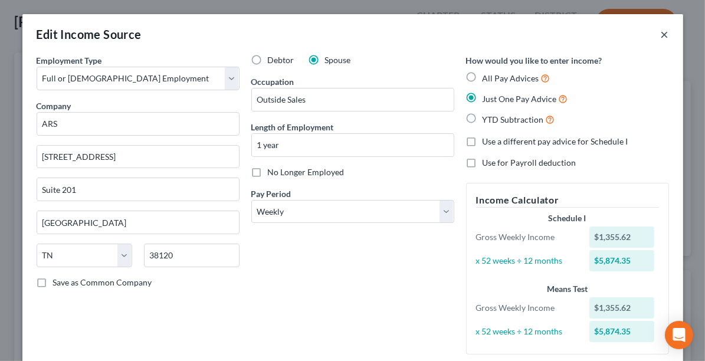
click at [661, 34] on button "×" at bounding box center [665, 34] width 8 height 14
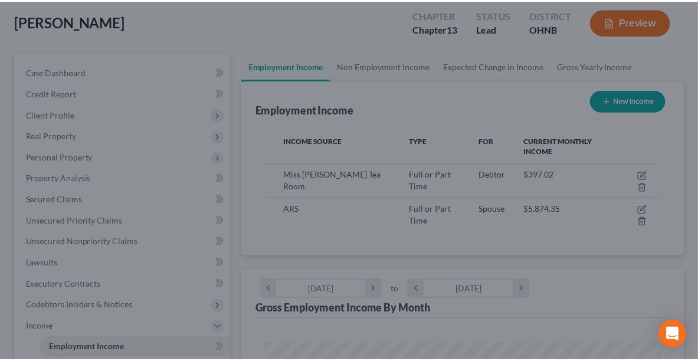
scroll to position [197, 418]
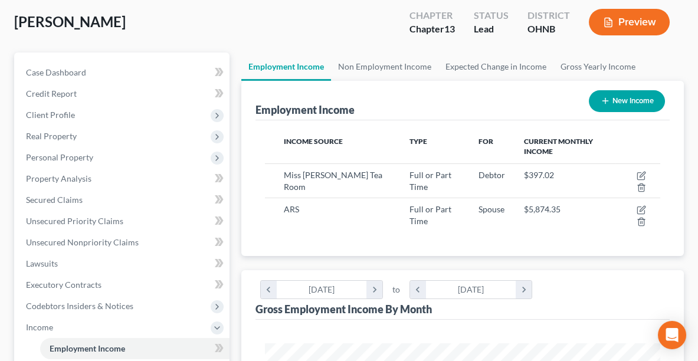
click at [651, 23] on button "Preview" at bounding box center [629, 22] width 81 height 27
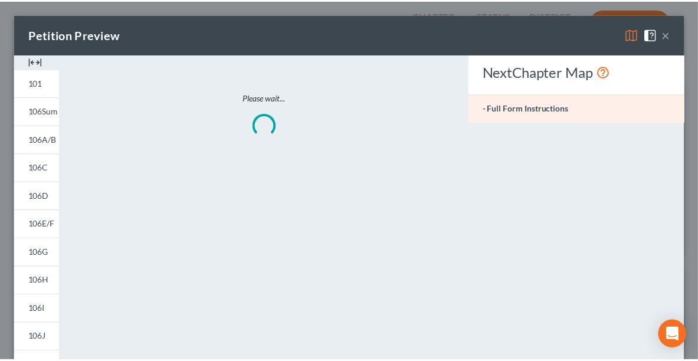
scroll to position [199, 423]
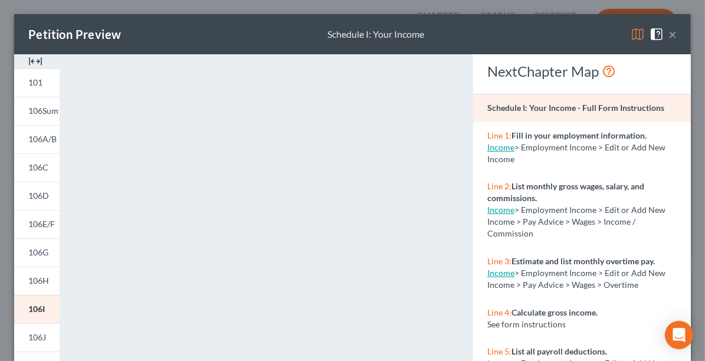
click at [669, 37] on button "×" at bounding box center [673, 34] width 8 height 14
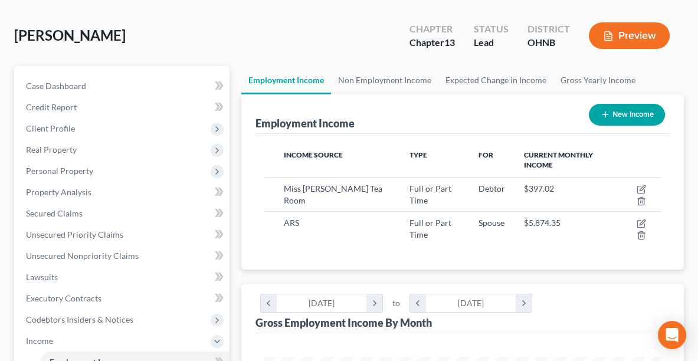
scroll to position [69, 0]
click at [365, 76] on link "Non Employment Income" at bounding box center [384, 79] width 107 height 28
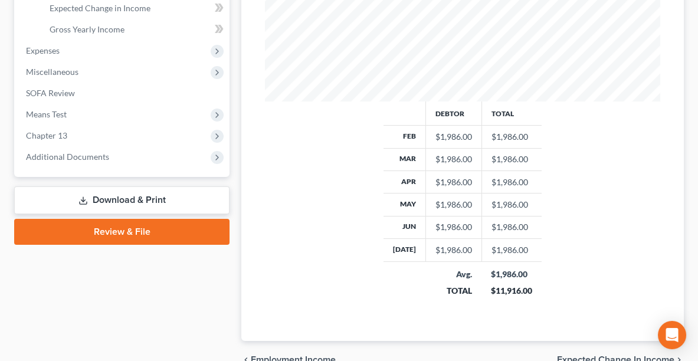
scroll to position [462, 0]
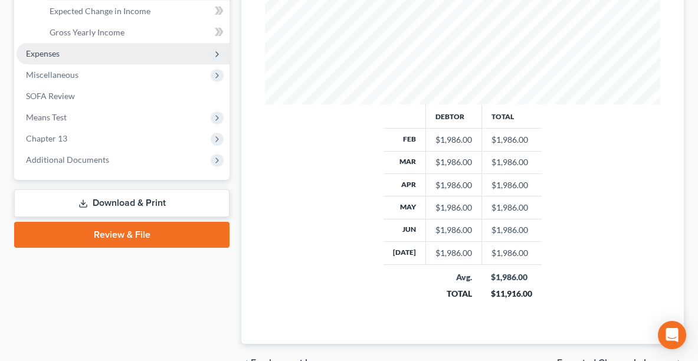
click at [48, 52] on span "Expenses" at bounding box center [43, 53] width 34 height 10
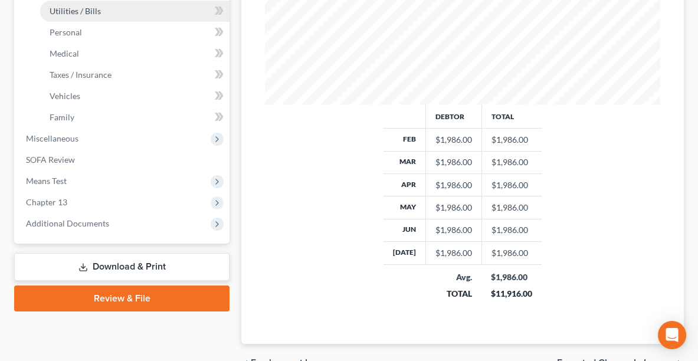
click at [57, 8] on span "Utilities / Bills" at bounding box center [75, 11] width 51 height 10
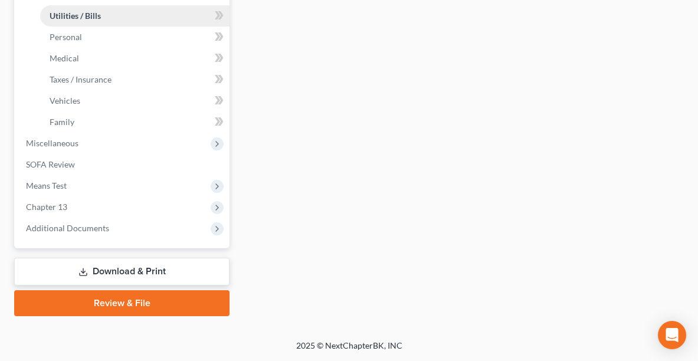
type input "95.00"
type input "80.00"
type input "75.00"
type input "110.00"
type input "120.00"
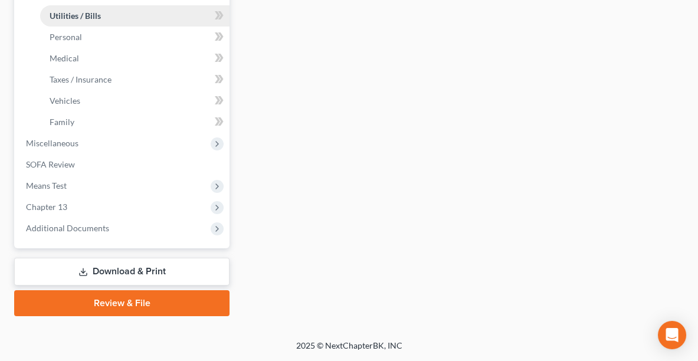
type input "0.00"
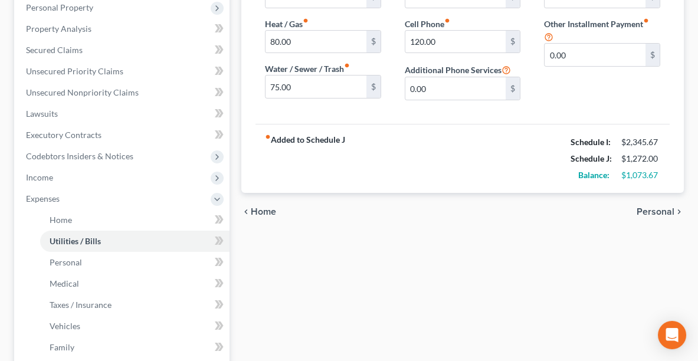
scroll to position [280, 0]
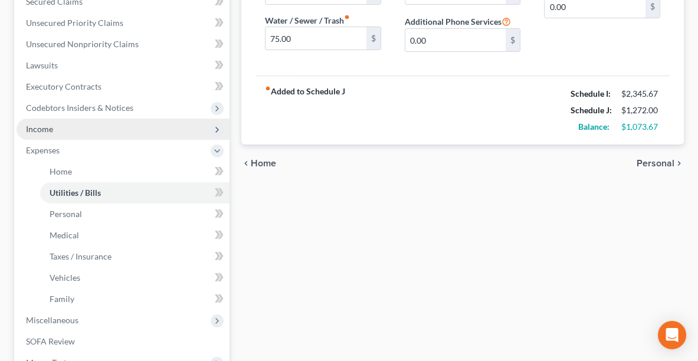
click at [74, 120] on span "Income" at bounding box center [123, 129] width 213 height 21
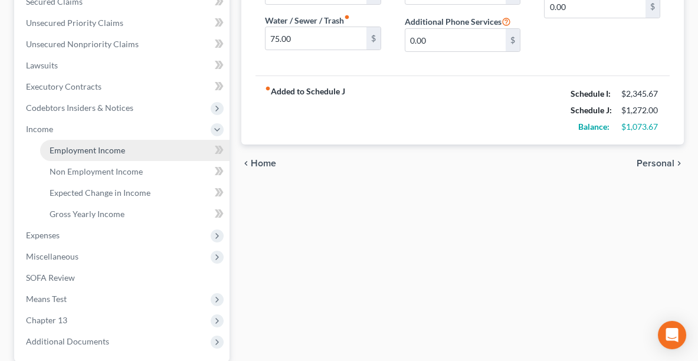
click at [78, 147] on span "Employment Income" at bounding box center [88, 150] width 76 height 10
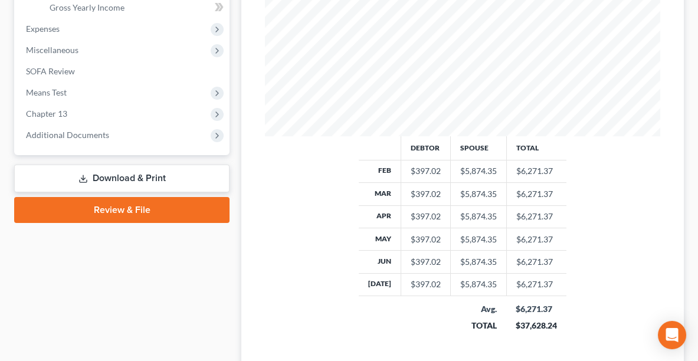
scroll to position [502, 0]
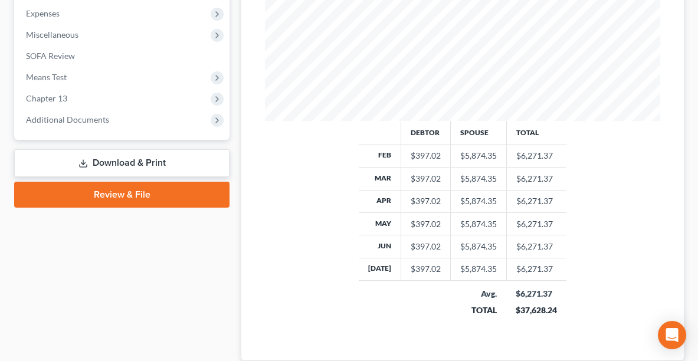
click at [684, 258] on div "Employment Income Non Employment Income Expected Change in Income Gross Yearly …" at bounding box center [462, 15] width 454 height 766
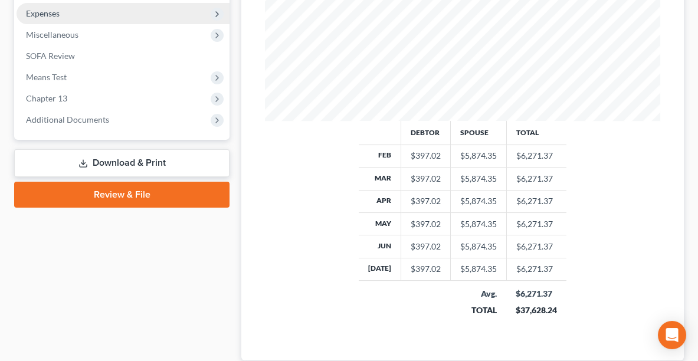
click at [124, 15] on span "Expenses" at bounding box center [123, 13] width 213 height 21
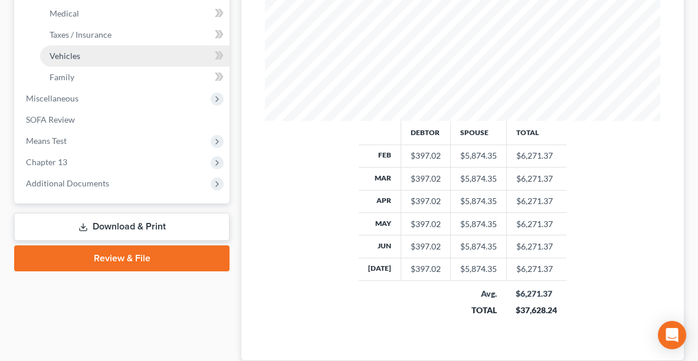
click at [75, 58] on span "Vehicles" at bounding box center [65, 56] width 31 height 10
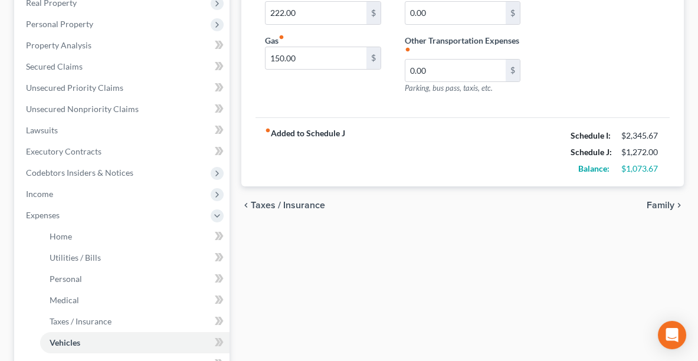
scroll to position [215, 0]
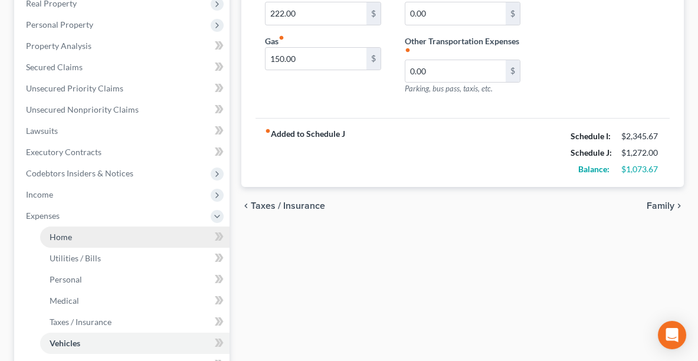
click at [73, 239] on link "Home" at bounding box center [134, 237] width 189 height 21
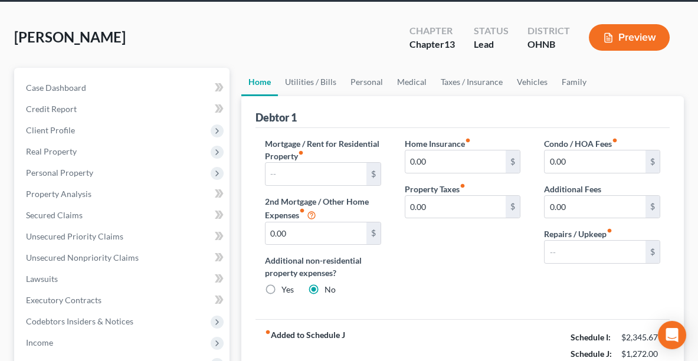
scroll to position [36, 0]
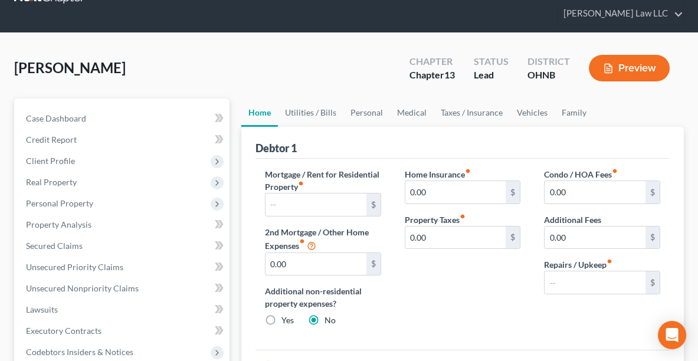
click at [627, 62] on button "Preview" at bounding box center [629, 68] width 81 height 27
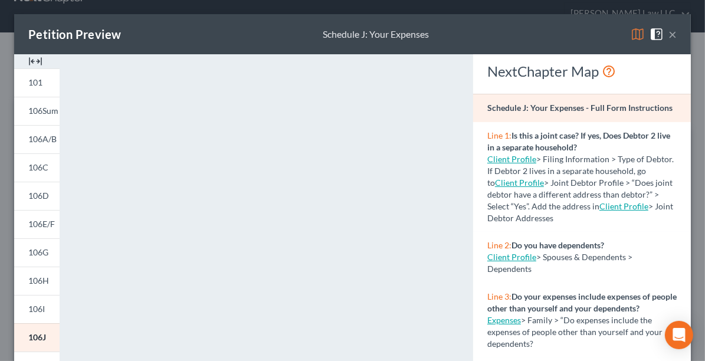
click at [669, 30] on button "×" at bounding box center [673, 34] width 8 height 14
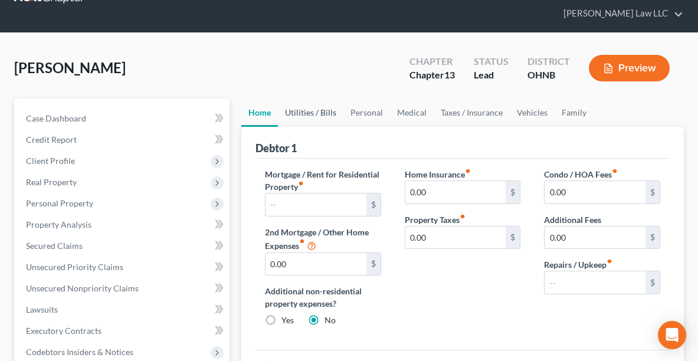
click at [299, 113] on link "Utilities / Bills" at bounding box center [310, 113] width 65 height 28
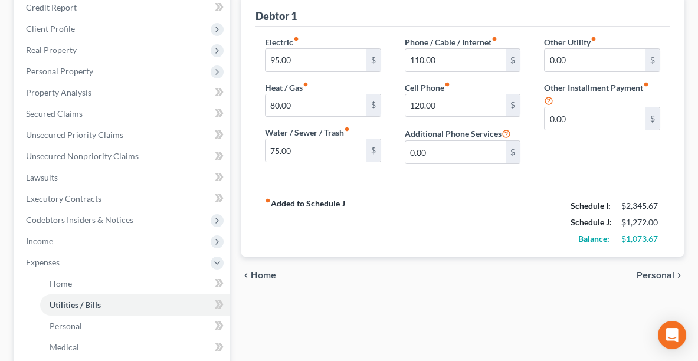
scroll to position [164, 0]
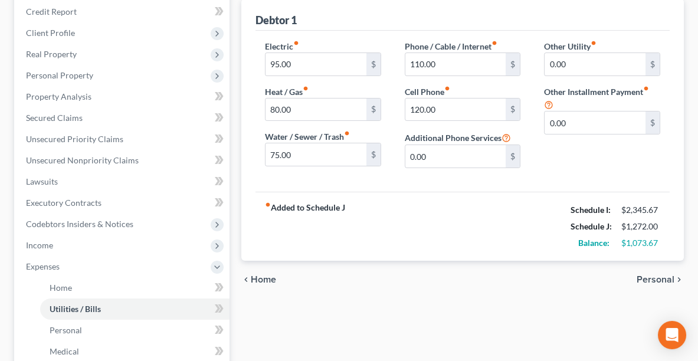
click at [392, 225] on div "fiber_manual_record Added to Schedule J Schedule I: $2,345.67 Schedule J: $1,27…" at bounding box center [462, 226] width 414 height 69
click at [296, 153] on input "75.00" at bounding box center [316, 154] width 101 height 22
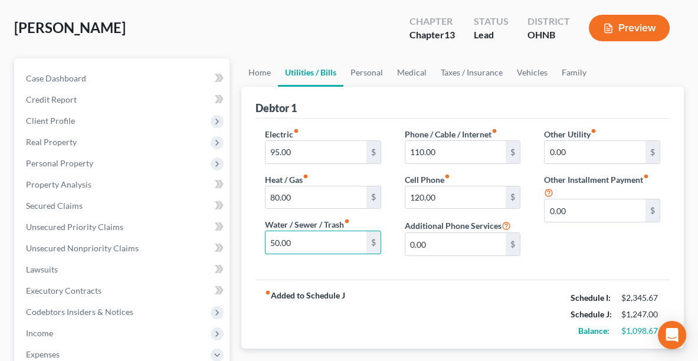
scroll to position [43, 0]
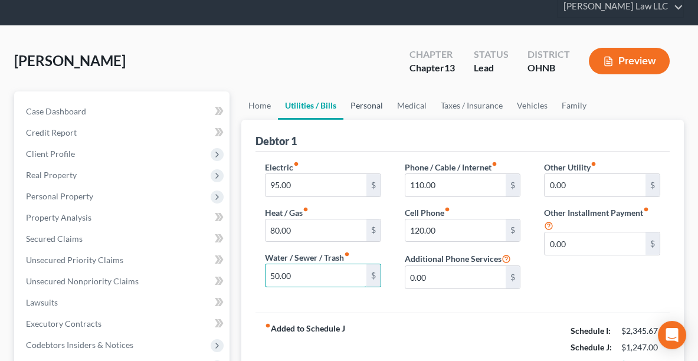
type input "50.00"
click at [356, 96] on link "Personal" at bounding box center [366, 105] width 47 height 28
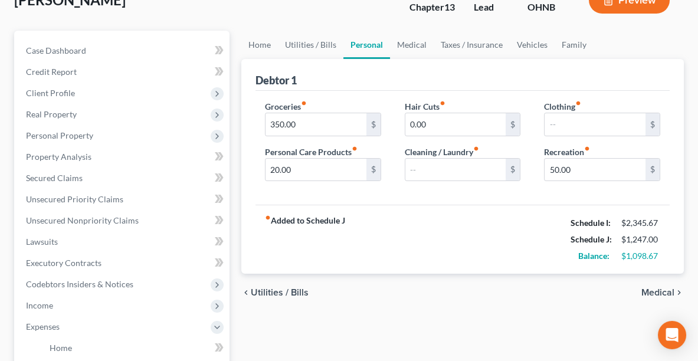
scroll to position [110, 0]
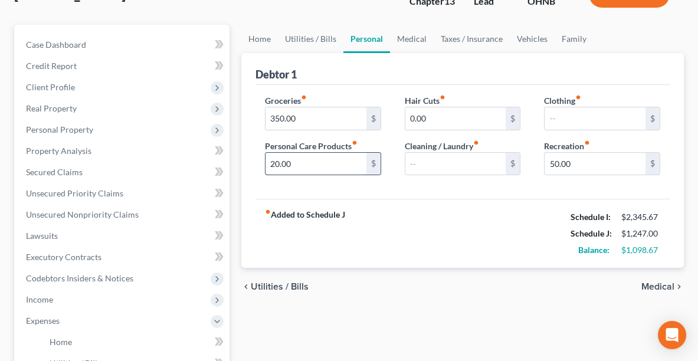
click at [340, 158] on input "20.00" at bounding box center [316, 164] width 101 height 22
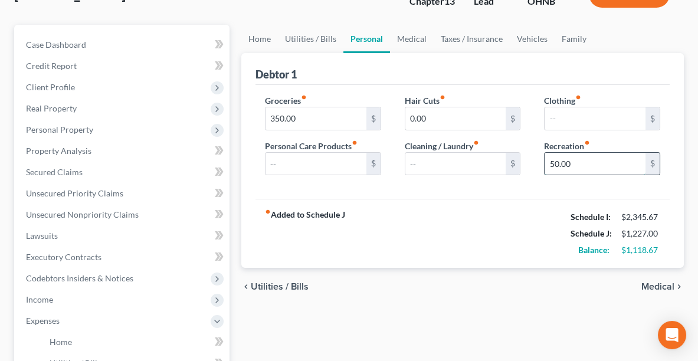
click at [597, 159] on input "50.00" at bounding box center [595, 164] width 101 height 22
click at [597, 159] on input "text" at bounding box center [595, 164] width 101 height 22
click at [412, 37] on link "Medical" at bounding box center [412, 39] width 44 height 28
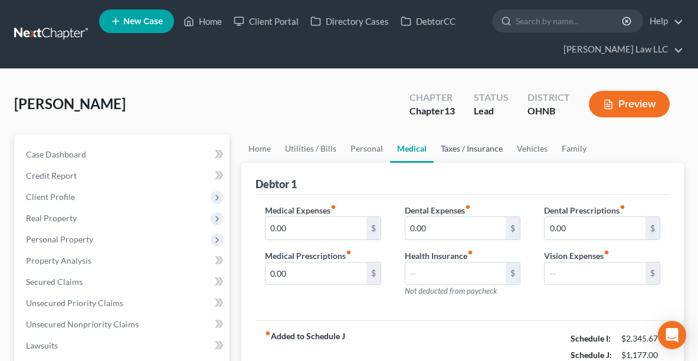
click at [464, 152] on link "Taxes / Insurance" at bounding box center [472, 149] width 76 height 28
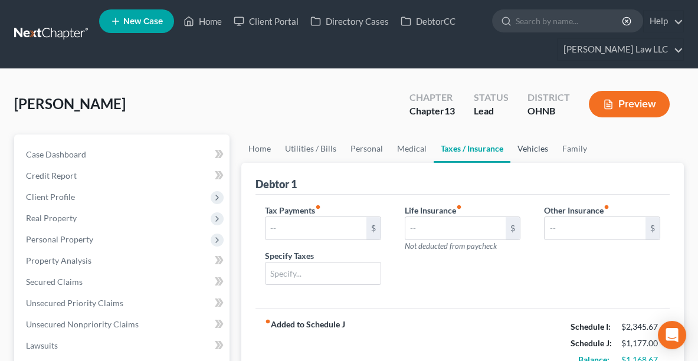
click at [529, 150] on link "Vehicles" at bounding box center [532, 149] width 45 height 28
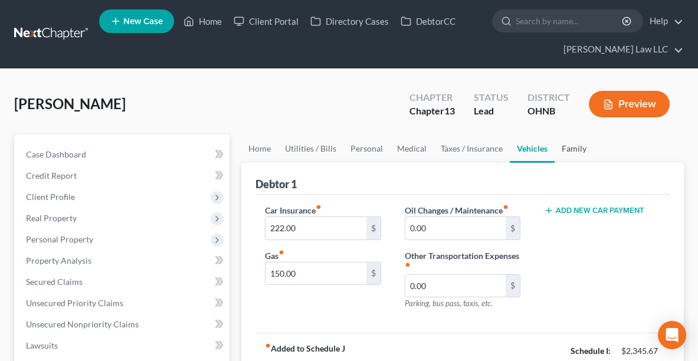
click at [572, 149] on link "Family" at bounding box center [574, 149] width 39 height 28
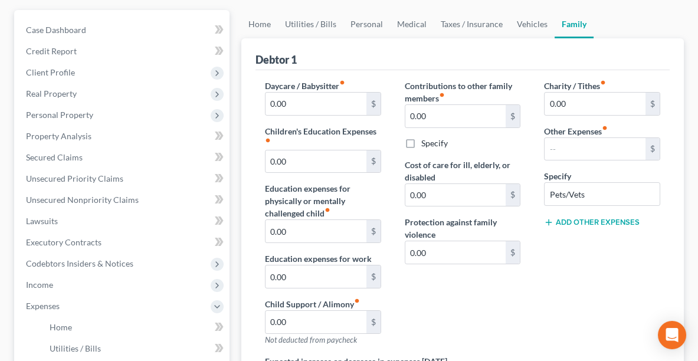
scroll to position [137, 0]
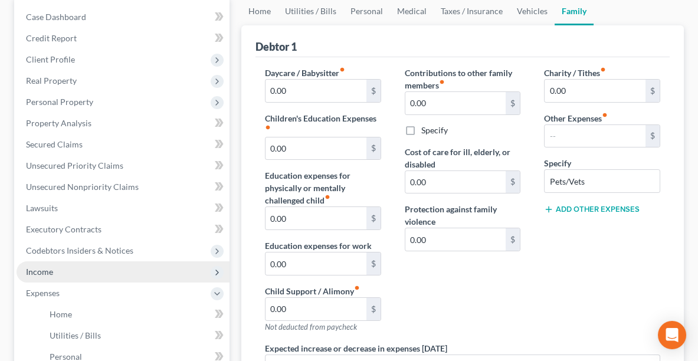
click at [94, 266] on span "Income" at bounding box center [123, 271] width 213 height 21
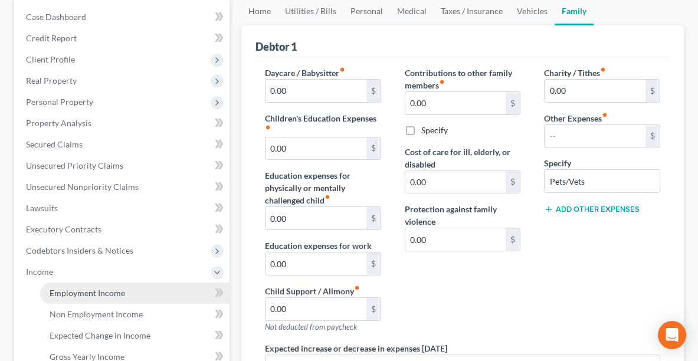
click at [95, 283] on link "Employment Income" at bounding box center [134, 293] width 189 height 21
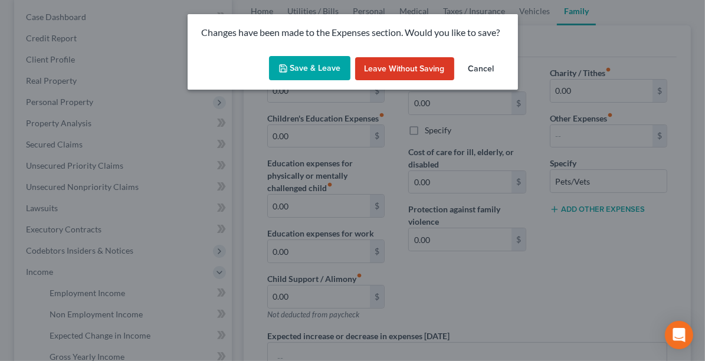
click at [299, 77] on button "Save & Leave" at bounding box center [309, 68] width 81 height 25
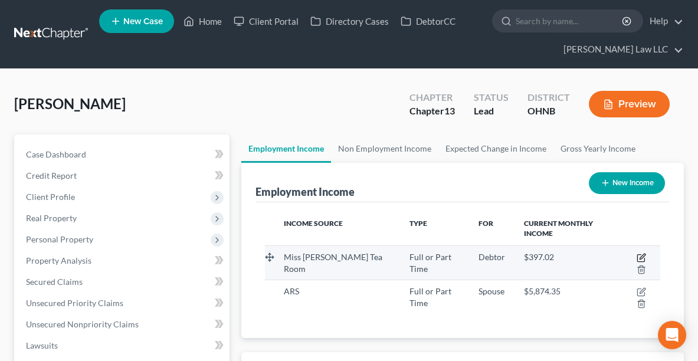
click at [637, 253] on icon "button" at bounding box center [641, 257] width 9 height 9
select select "0"
select select "36"
select select "2"
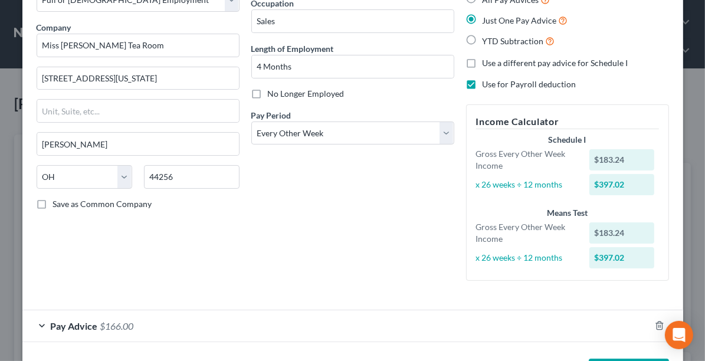
scroll to position [123, 0]
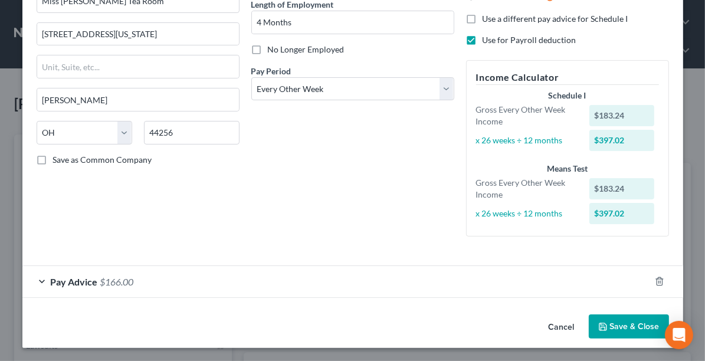
click at [54, 279] on span "Pay Advice" at bounding box center [74, 281] width 47 height 11
